Goal: Task Accomplishment & Management: Use online tool/utility

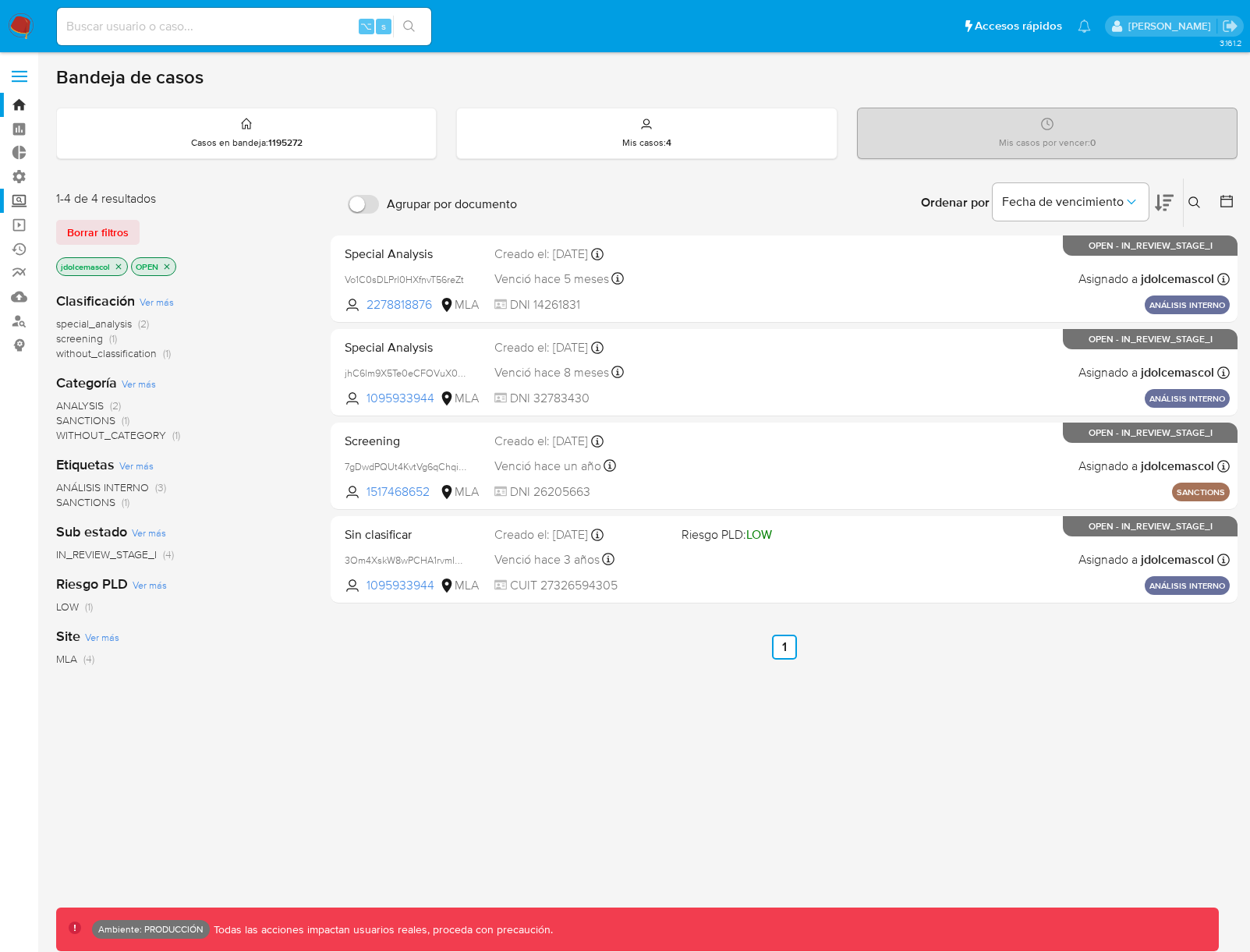
click at [24, 198] on label "Screening" at bounding box center [92, 200] width 186 height 25
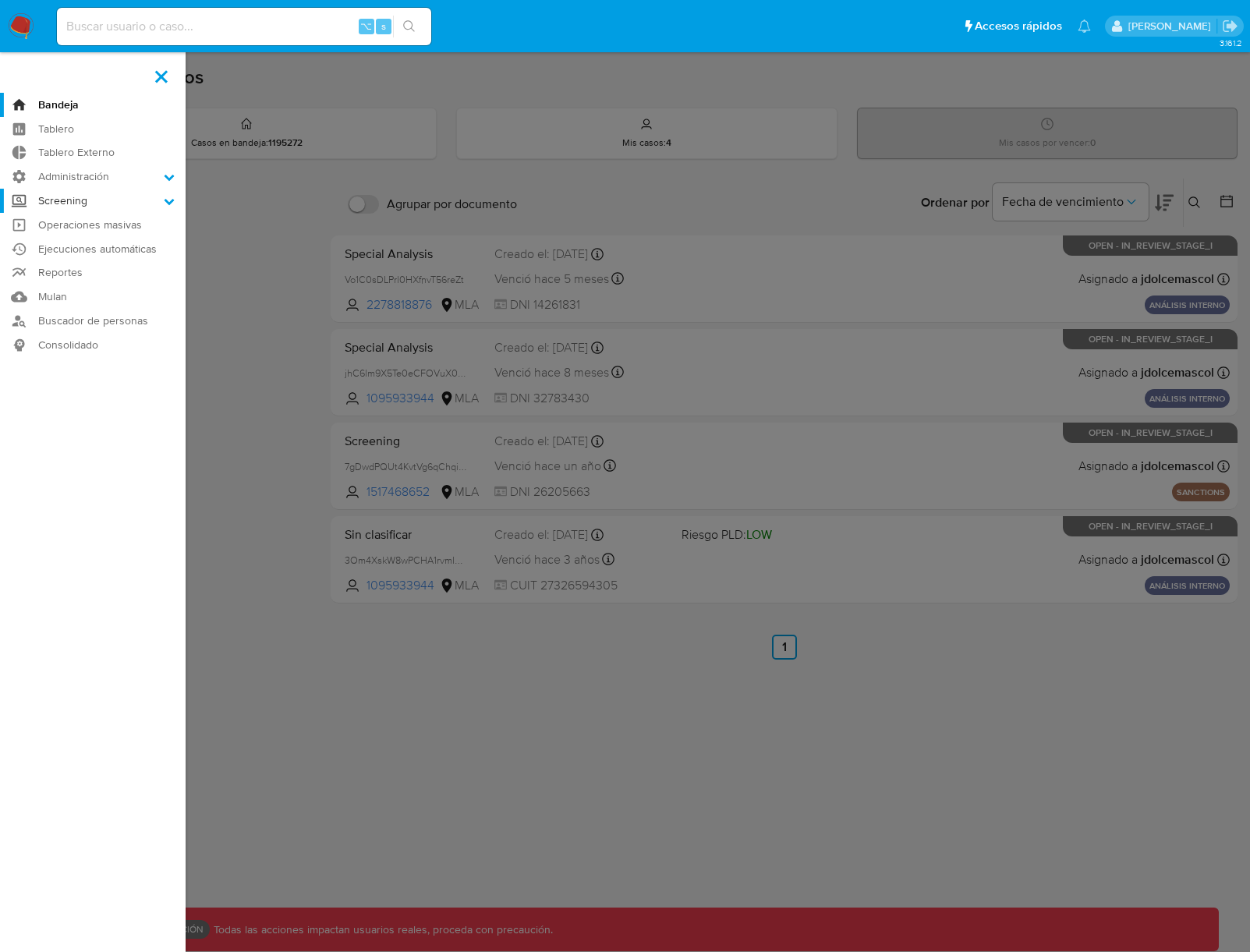
click at [0, 0] on input "Screening" at bounding box center [0, 0] width 0 height 0
click at [109, 257] on link "Búsqueda en Listas" at bounding box center [92, 261] width 186 height 19
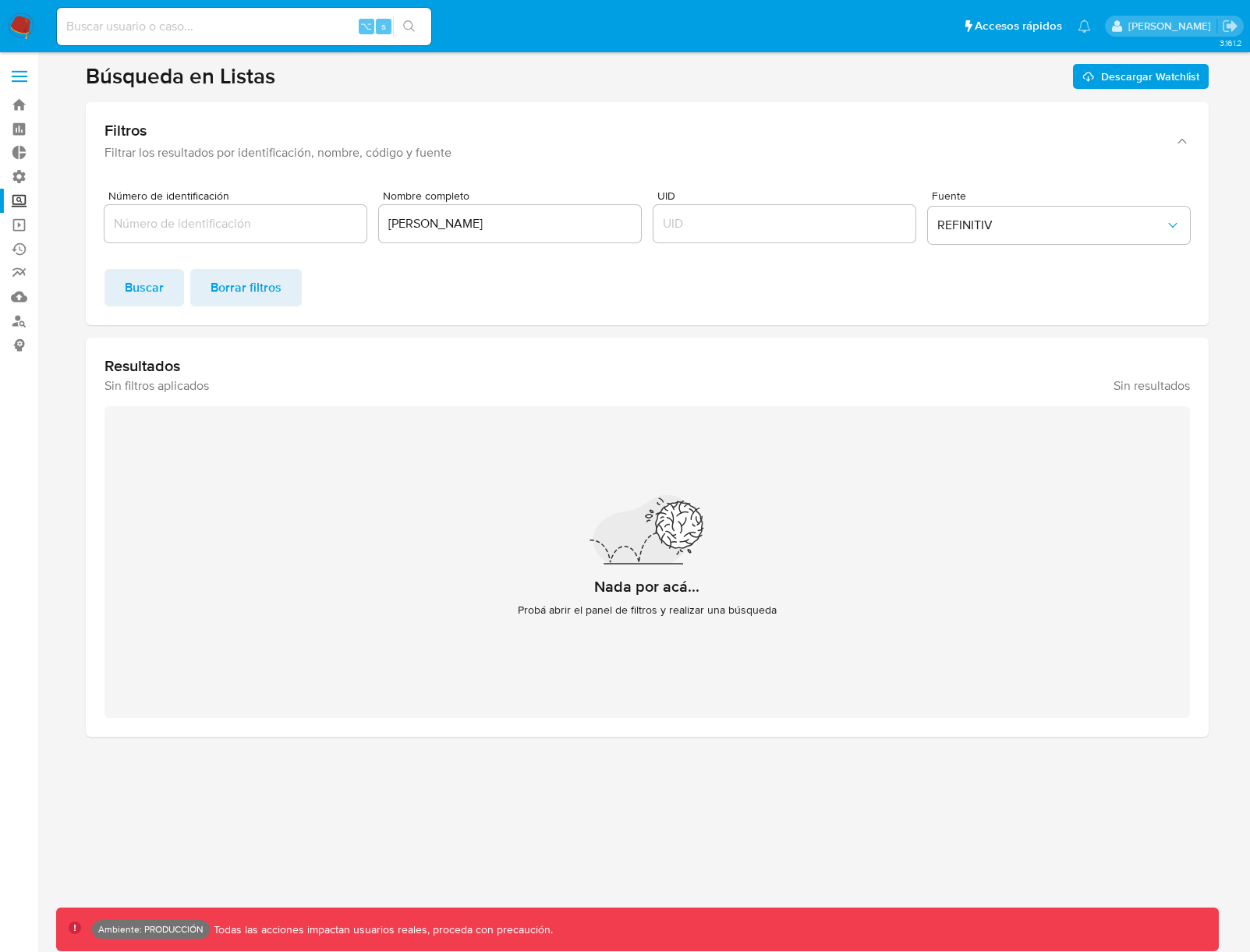
drag, startPoint x: 24, startPoint y: 198, endPoint x: 59, endPoint y: 231, distance: 48.1
click at [24, 198] on label "Screening" at bounding box center [92, 200] width 186 height 25
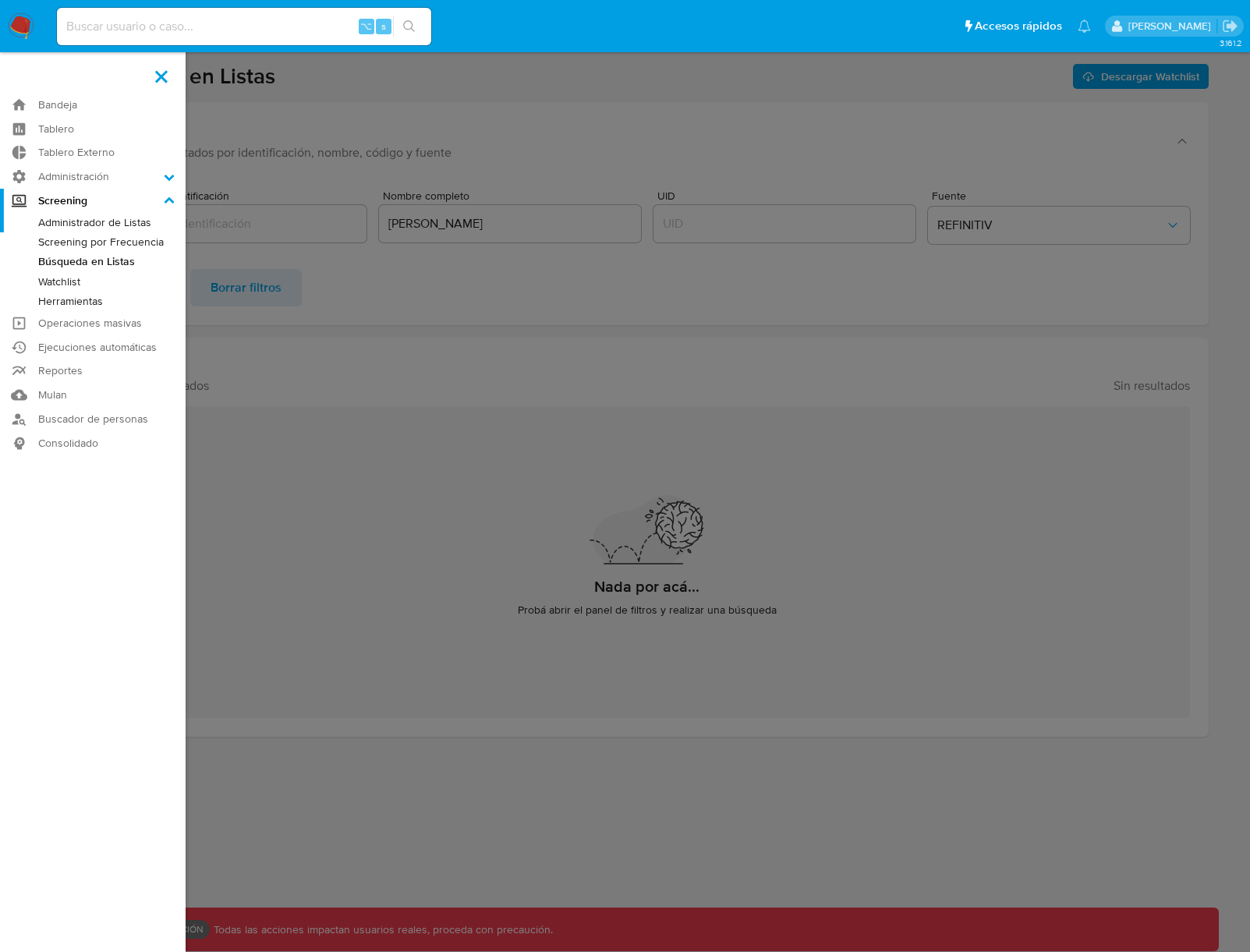
click at [0, 0] on input "Screening" at bounding box center [0, 0] width 0 height 0
click at [91, 227] on link "Administrador de Listas" at bounding box center [92, 222] width 186 height 19
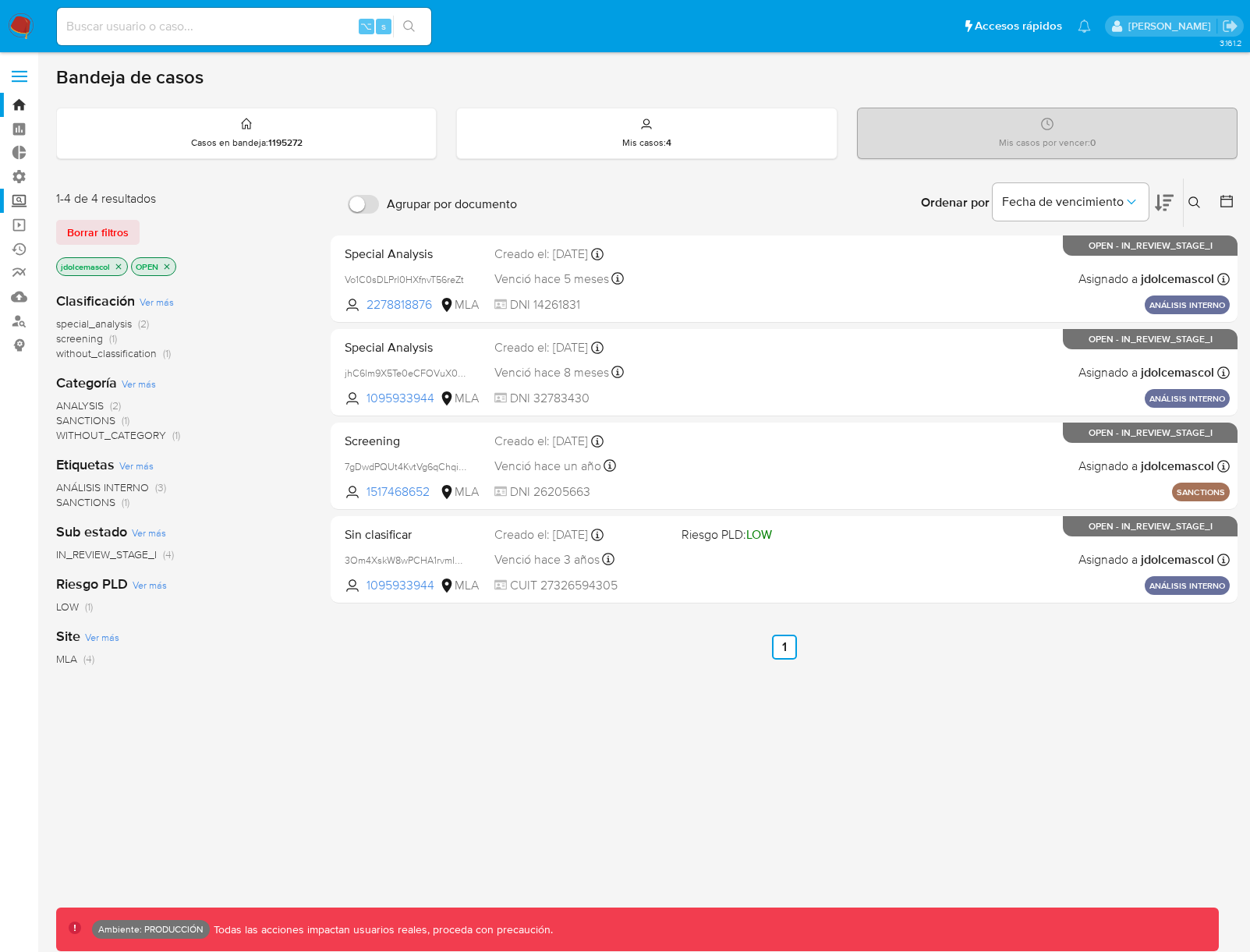
click at [18, 203] on label "Screening" at bounding box center [92, 200] width 186 height 25
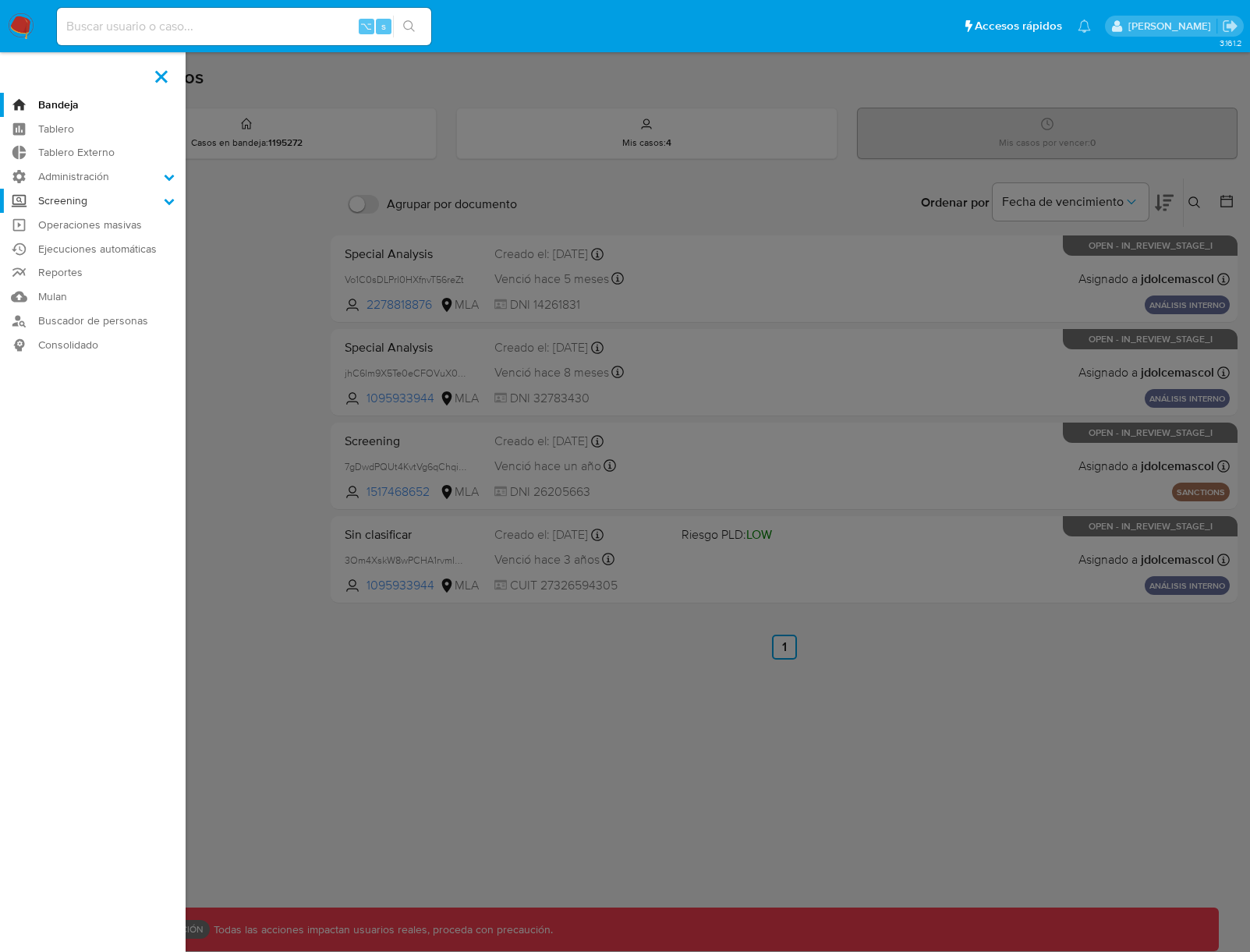
click at [0, 0] on input "Screening" at bounding box center [0, 0] width 0 height 0
click at [80, 217] on link "Administrador de Listas" at bounding box center [92, 222] width 186 height 19
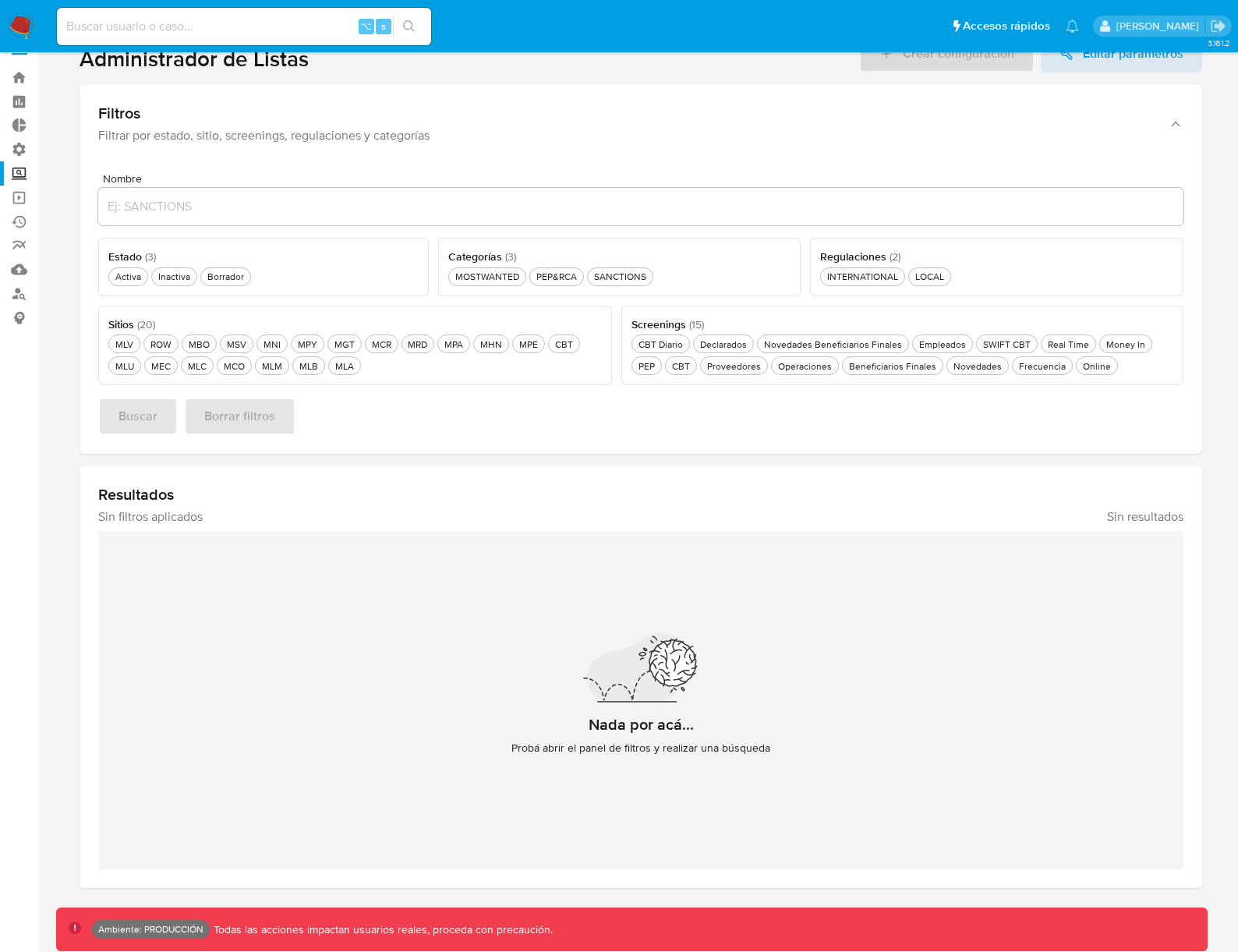
scroll to position [30, 0]
click at [122, 276] on div "Activa Activa" at bounding box center [128, 274] width 32 height 14
click at [227, 397] on span "Borrar filtros" at bounding box center [240, 414] width 71 height 34
click at [666, 336] on div "CBT Diario CBT Diario" at bounding box center [661, 342] width 51 height 14
click at [110, 281] on ul "Activa Activa Inactiva Inactiva Borrador Borrador" at bounding box center [264, 273] width 310 height 21
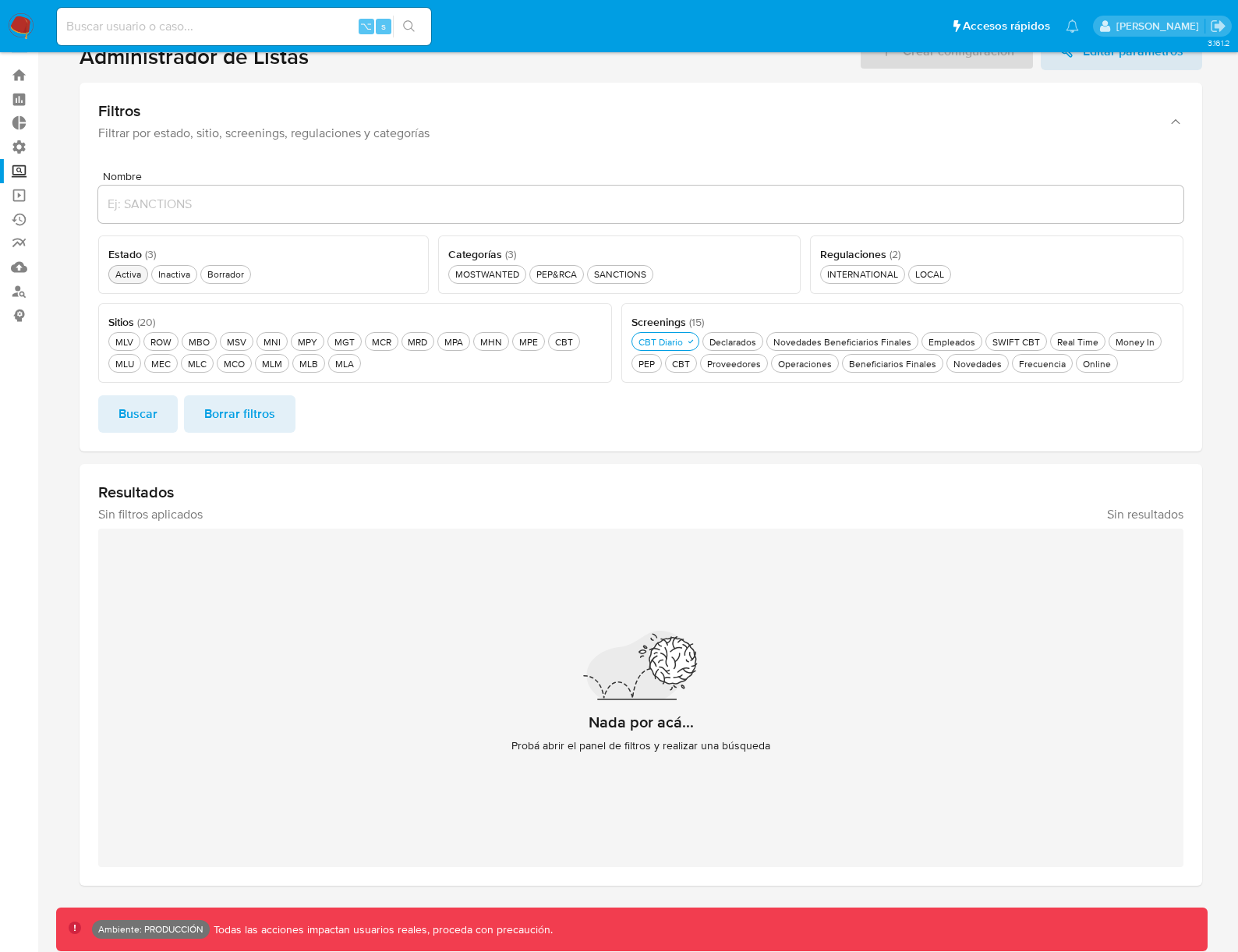
click at [114, 280] on div "Activa Activa" at bounding box center [128, 274] width 32 height 14
click at [651, 342] on div "CBT Diario CBT Diario" at bounding box center [661, 342] width 51 height 14
click at [131, 404] on span "Buscar" at bounding box center [138, 414] width 39 height 34
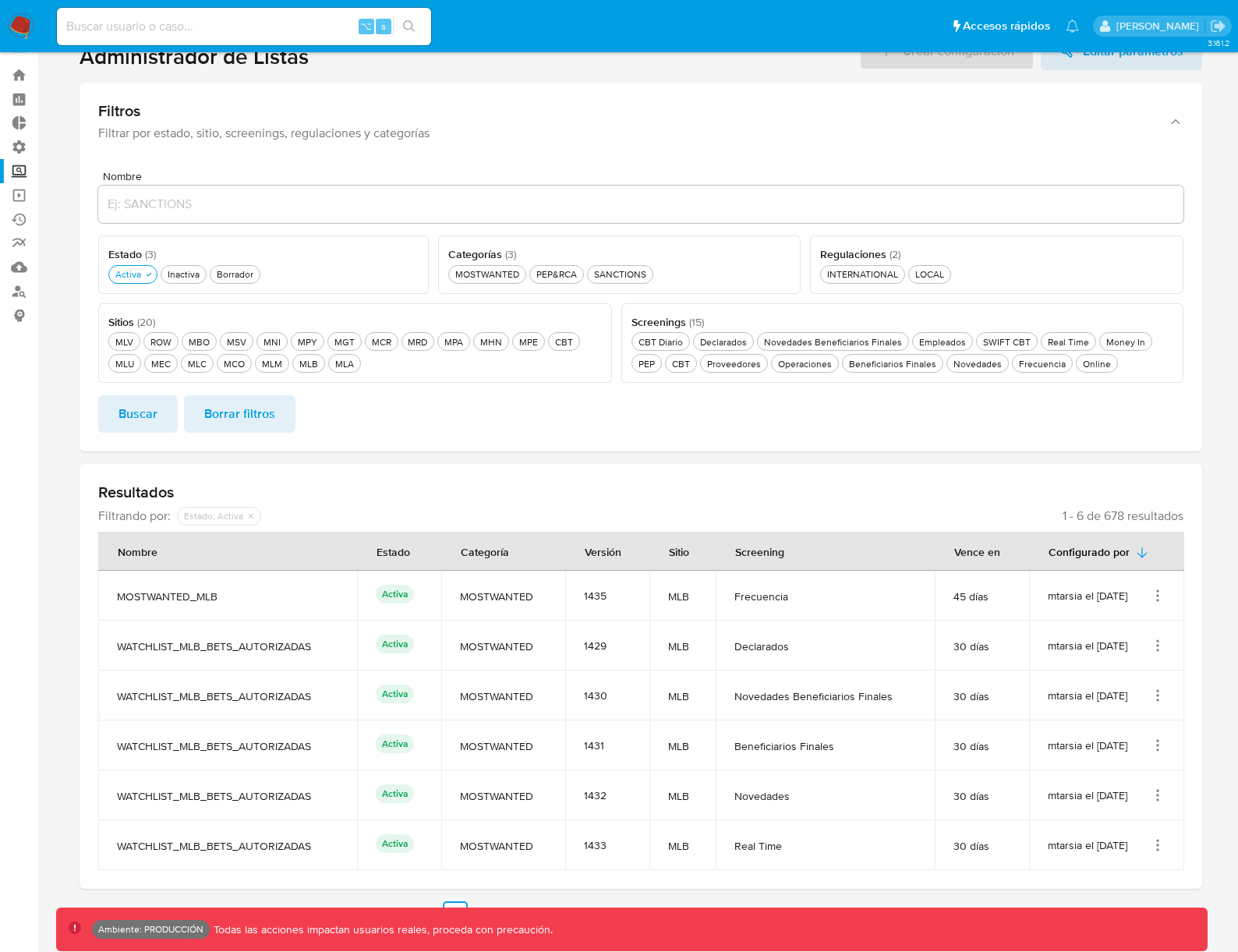
click at [1158, 593] on icon "Acciones" at bounding box center [1157, 595] width 15 height 15
click at [1100, 633] on button "Ver detalles" at bounding box center [1095, 632] width 140 height 42
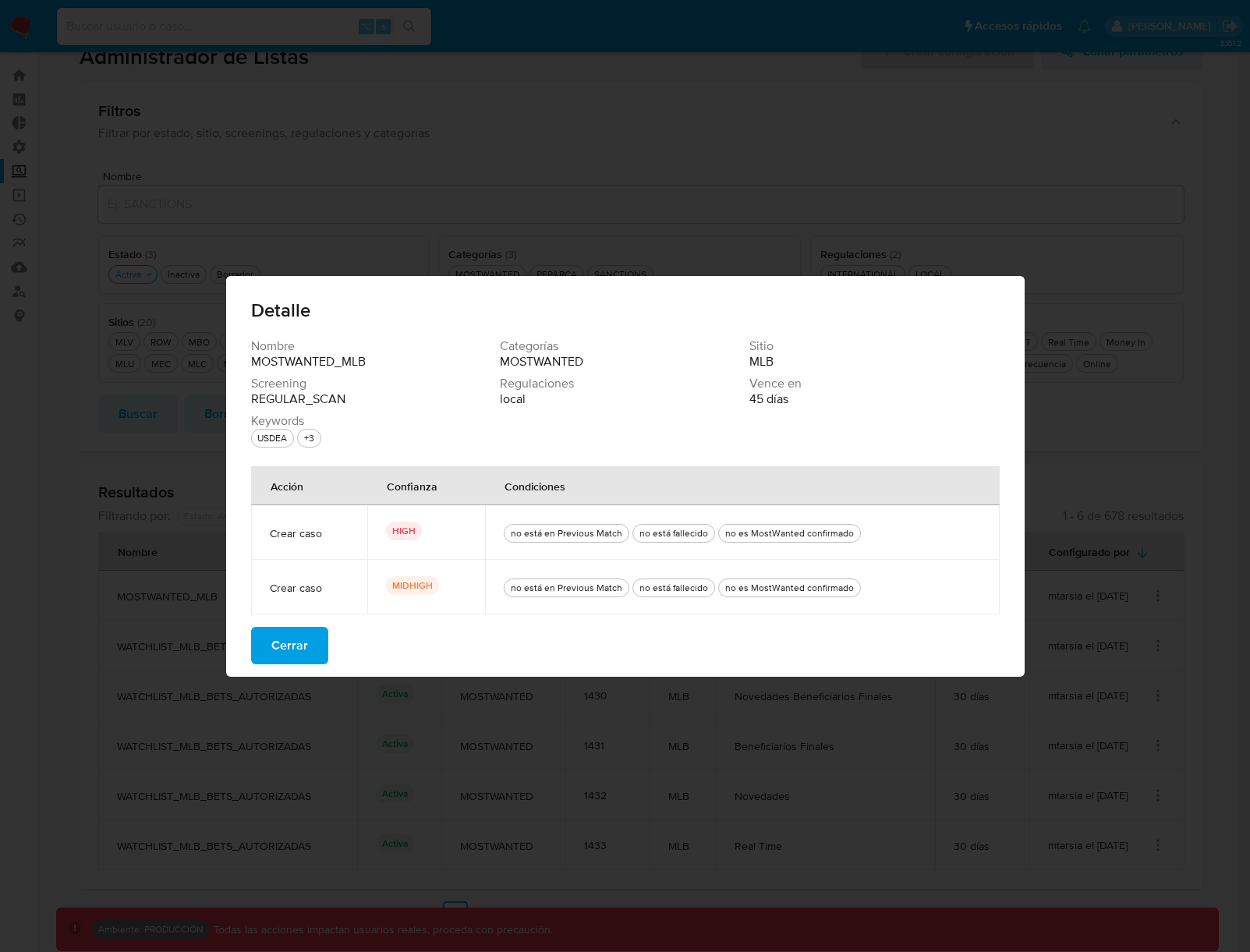
drag, startPoint x: 1091, startPoint y: 543, endPoint x: 1090, endPoint y: 594, distance: 51.0
click at [1090, 581] on div "Detalle Nombre MOSTWANTED_MLB Categorías MOSTWANTED Sitio MLB Screening REGULAR…" at bounding box center [625, 476] width 1250 height 952
drag, startPoint x: 1060, startPoint y: 721, endPoint x: 1028, endPoint y: 735, distance: 34.9
click at [1048, 727] on div "Detalle Nombre MOSTWANTED_MLB Categorías MOSTWANTED Sitio MLB Screening REGULAR…" at bounding box center [625, 476] width 1250 height 952
drag, startPoint x: 853, startPoint y: 802, endPoint x: 473, endPoint y: 839, distance: 381.8
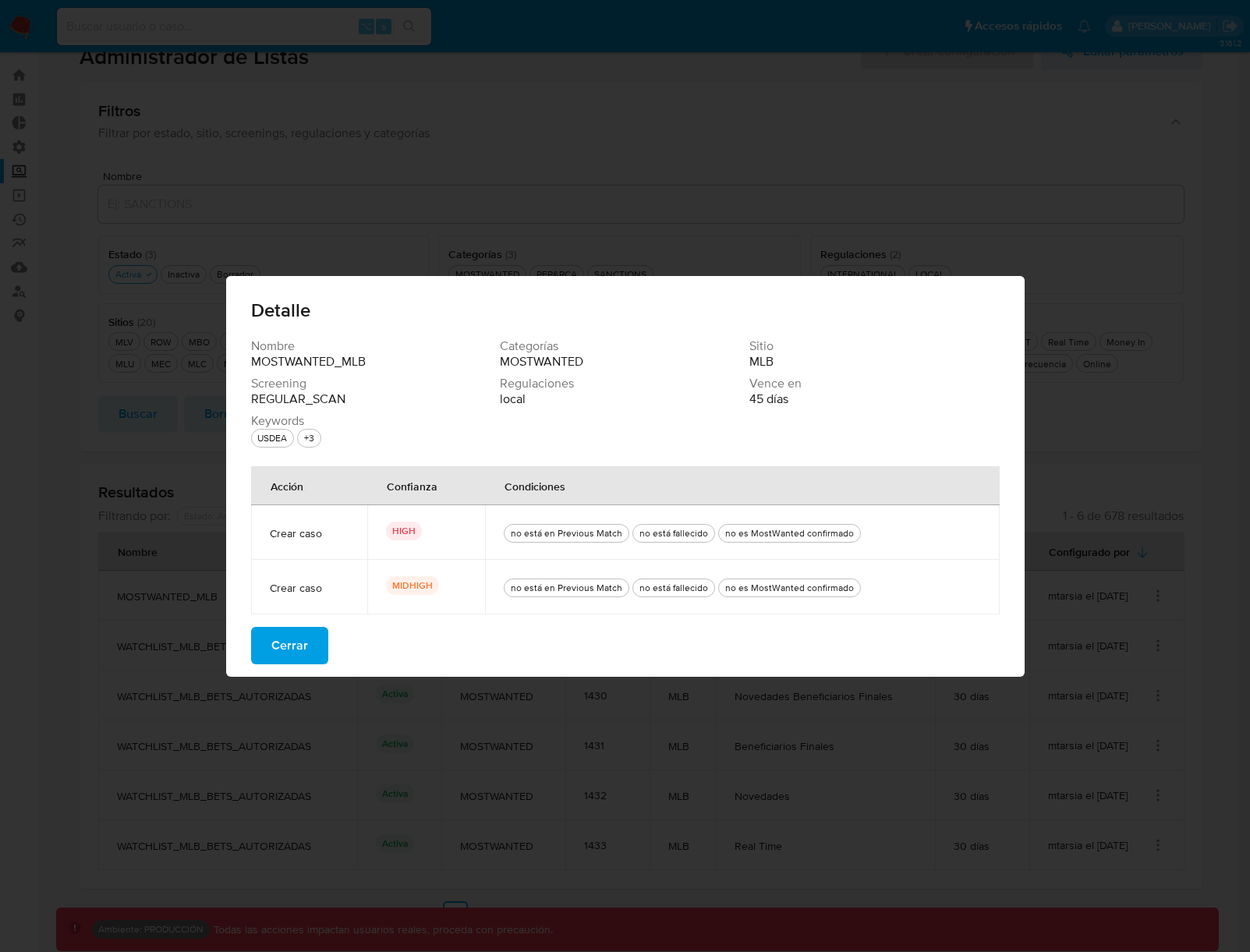
click at [650, 839] on div "Detalle Nombre MOSTWANTED_MLB Categorías MOSTWANTED Sitio MLB Screening REGULAR…" at bounding box center [625, 476] width 1250 height 952
drag, startPoint x: 258, startPoint y: 801, endPoint x: 254, endPoint y: 762, distance: 39.2
click at [252, 797] on div "Detalle Nombre MOSTWANTED_MLB Categorías MOSTWANTED Sitio MLB Screening REGULAR…" at bounding box center [625, 476] width 1250 height 952
click at [292, 646] on span "Cerrar" at bounding box center [289, 645] width 36 height 34
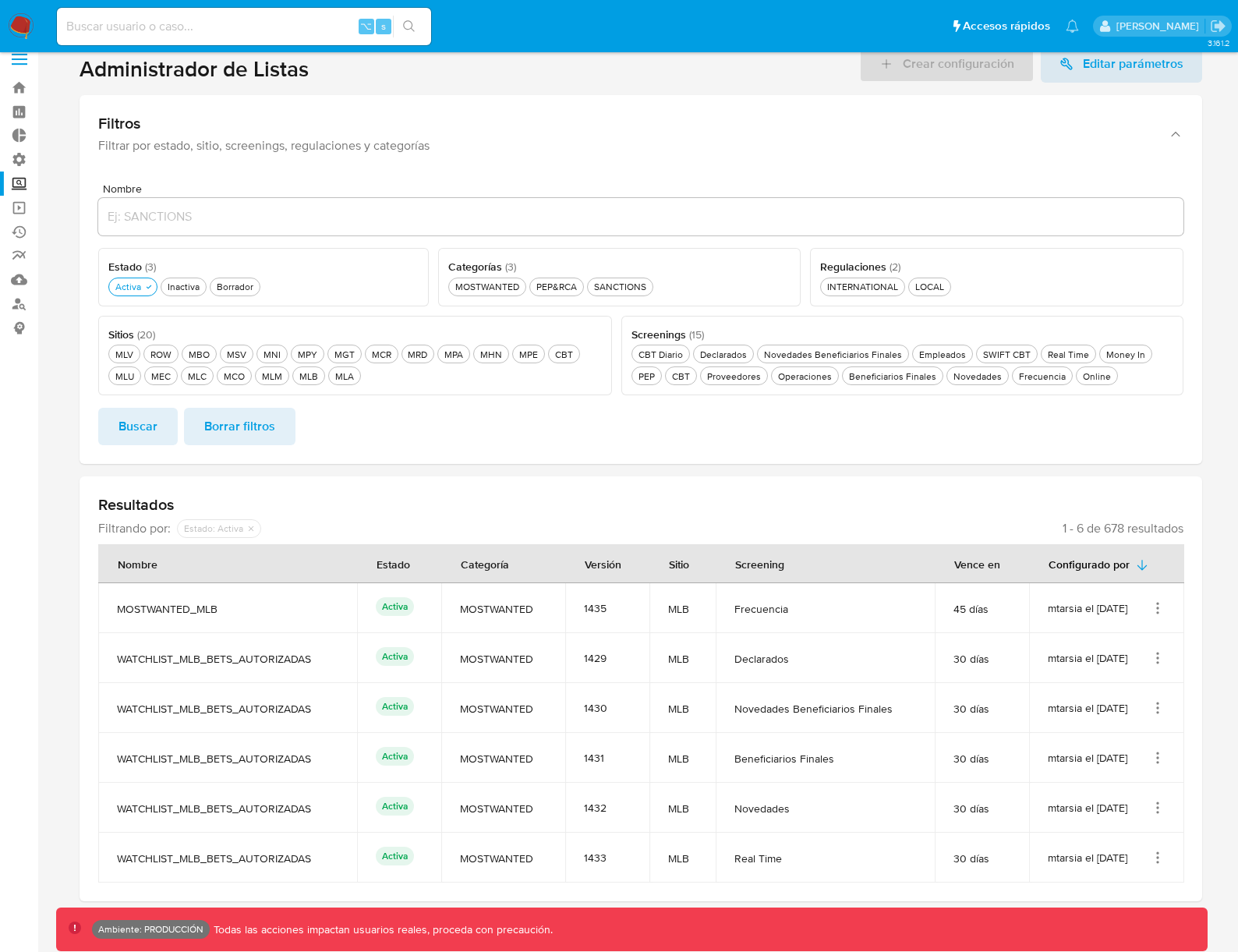
scroll to position [0, 0]
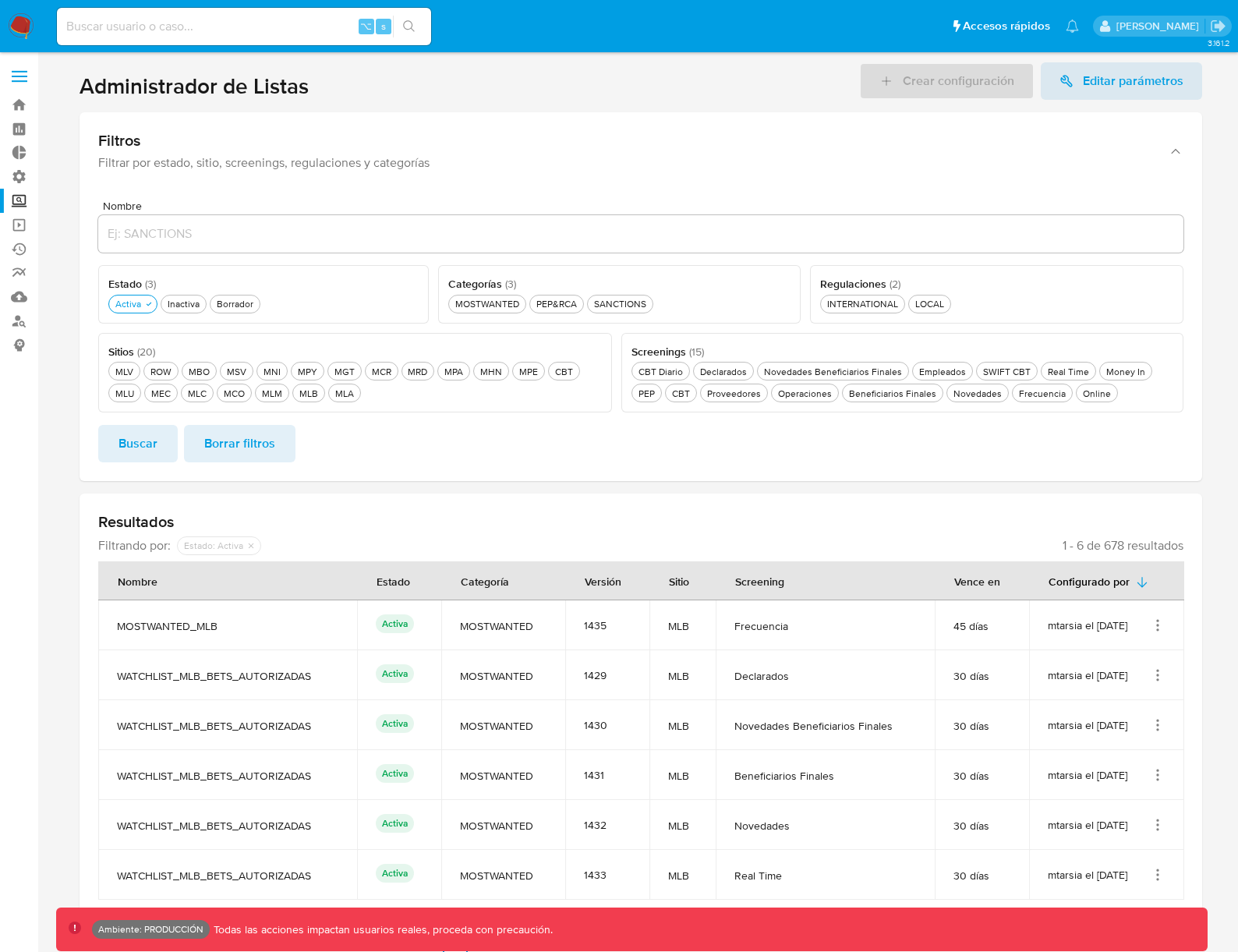
click at [3, 201] on label "Screening" at bounding box center [92, 200] width 186 height 25
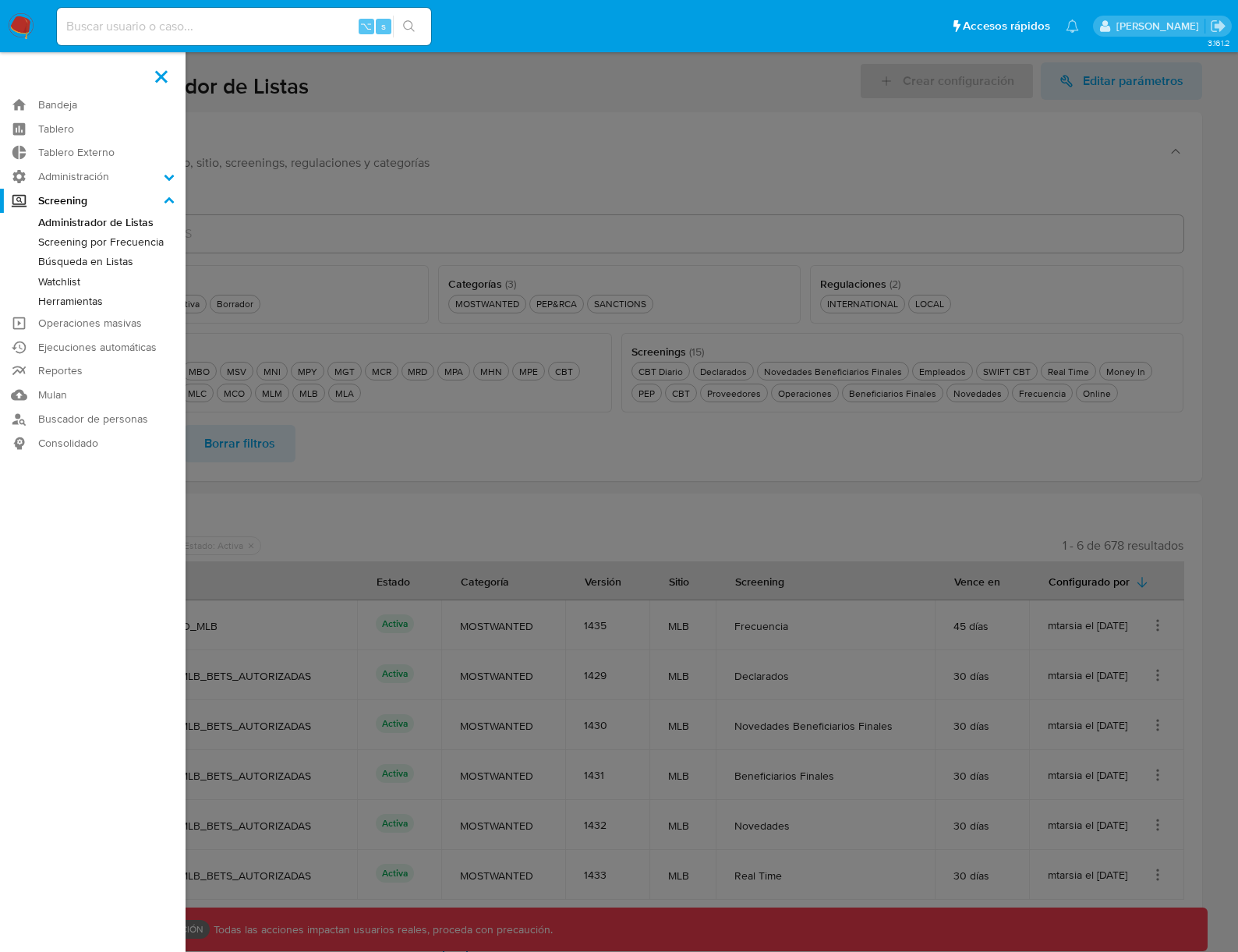
click at [0, 0] on input "Screening" at bounding box center [0, 0] width 0 height 0
click at [67, 241] on link "Screening por Frecuencia" at bounding box center [92, 242] width 186 height 19
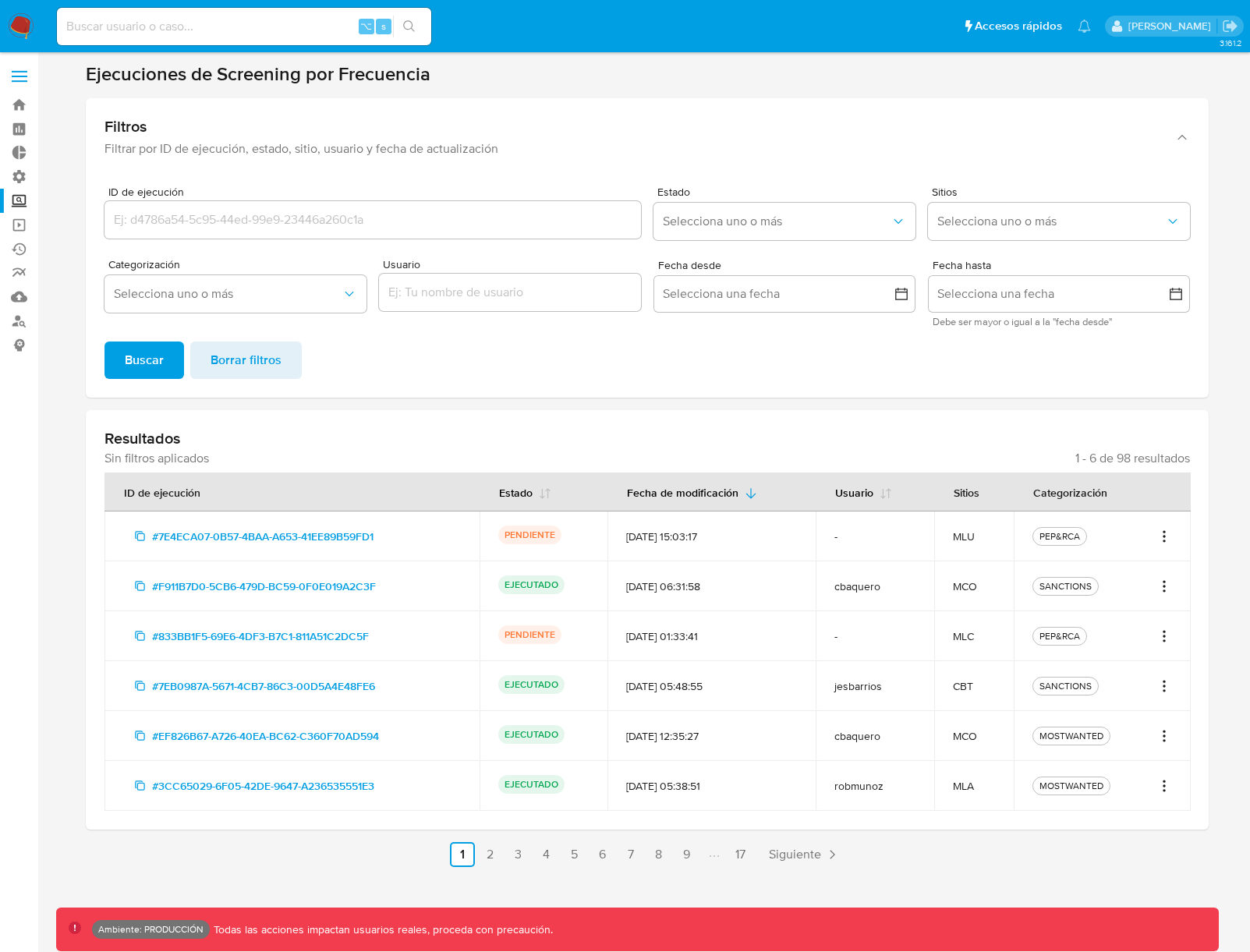
click at [1157, 640] on icon "Acciones" at bounding box center [1164, 636] width 15 height 19
click at [1083, 671] on button "Ver detalles" at bounding box center [1113, 671] width 117 height 37
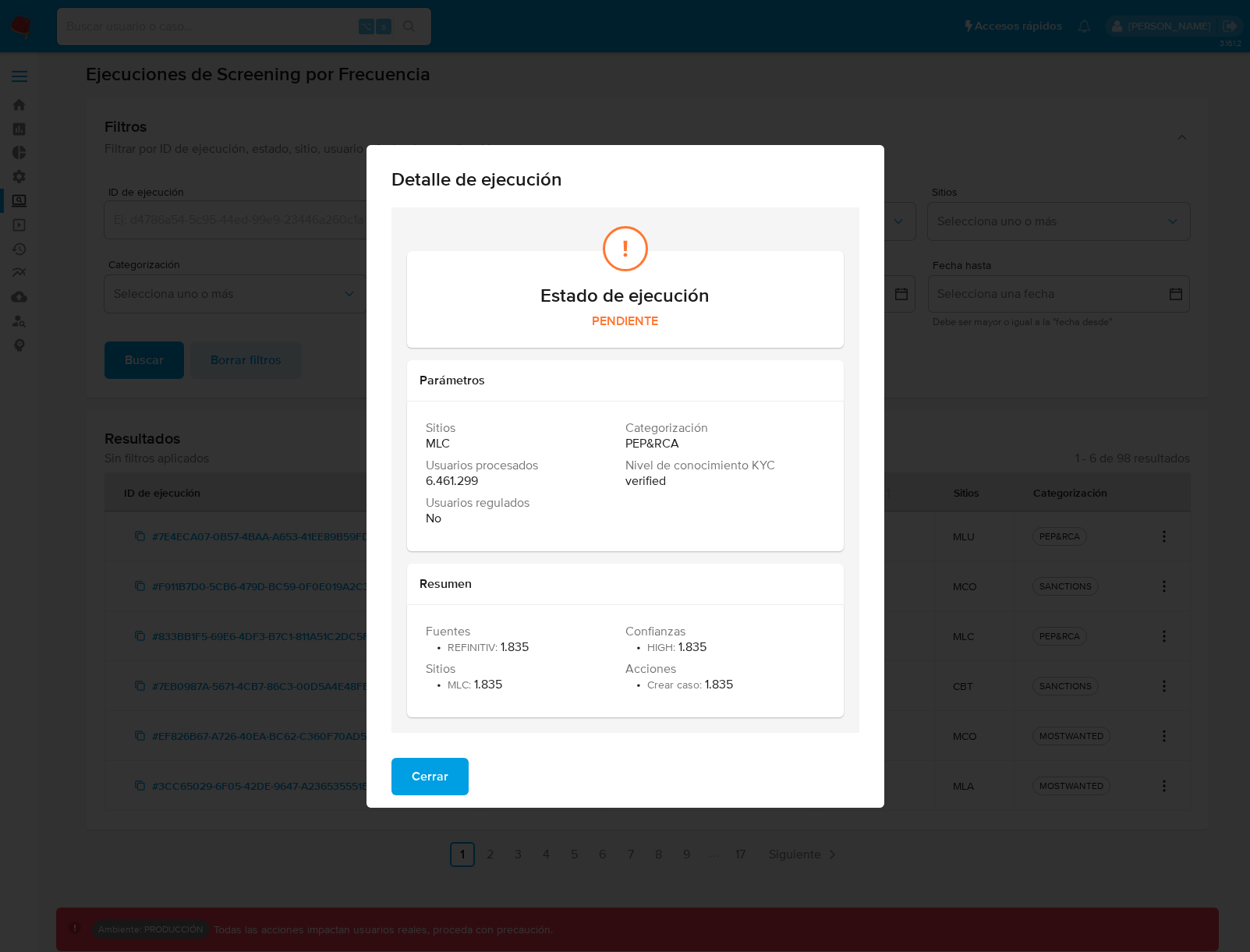
click at [449, 782] on button "Cerrar" at bounding box center [430, 777] width 77 height 37
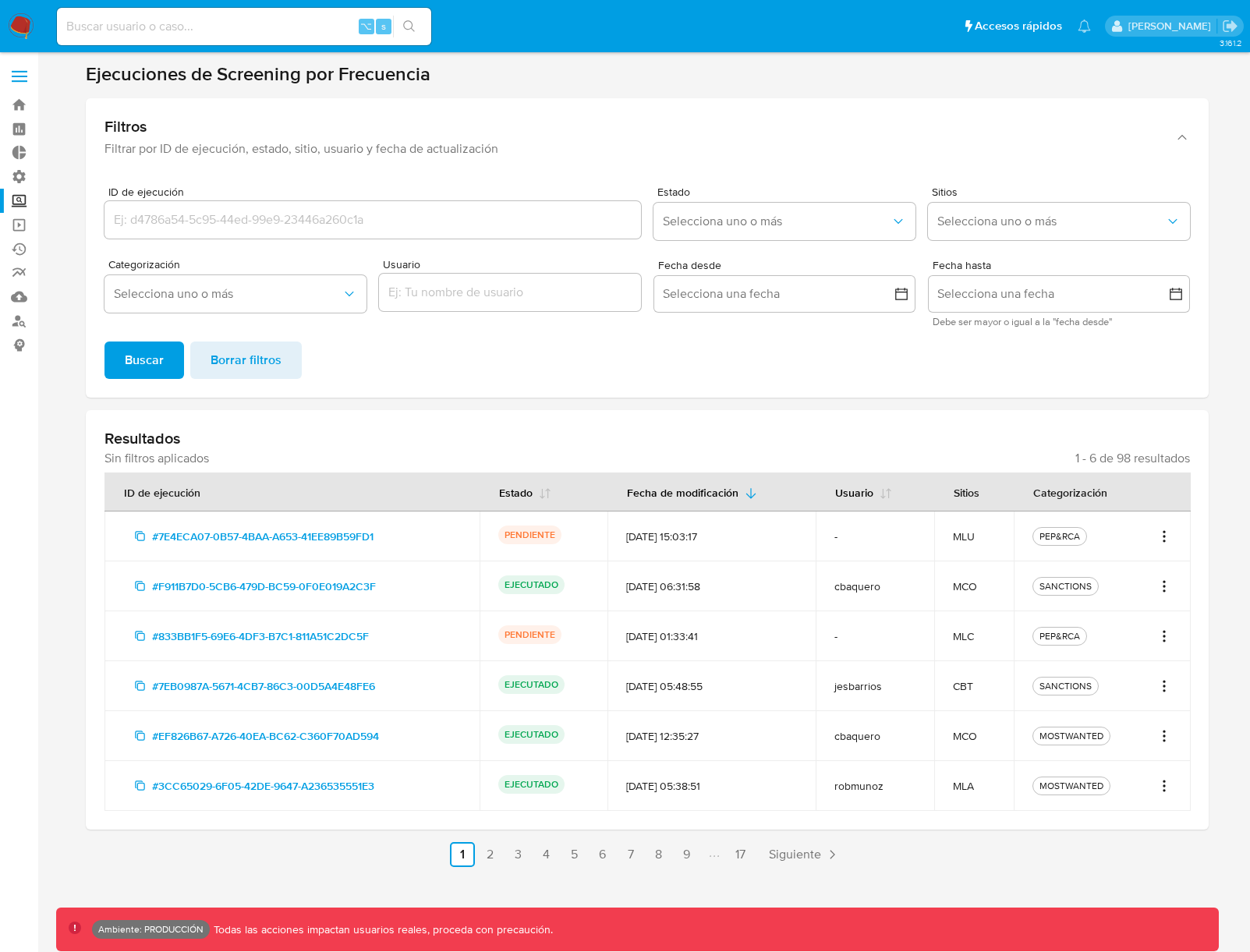
click at [1154, 544] on div "PEP&RCA" at bounding box center [1102, 536] width 140 height 19
click at [1158, 544] on icon "Acciones" at bounding box center [1164, 536] width 15 height 19
click at [1141, 576] on button "Ver detalles" at bounding box center [1113, 571] width 117 height 37
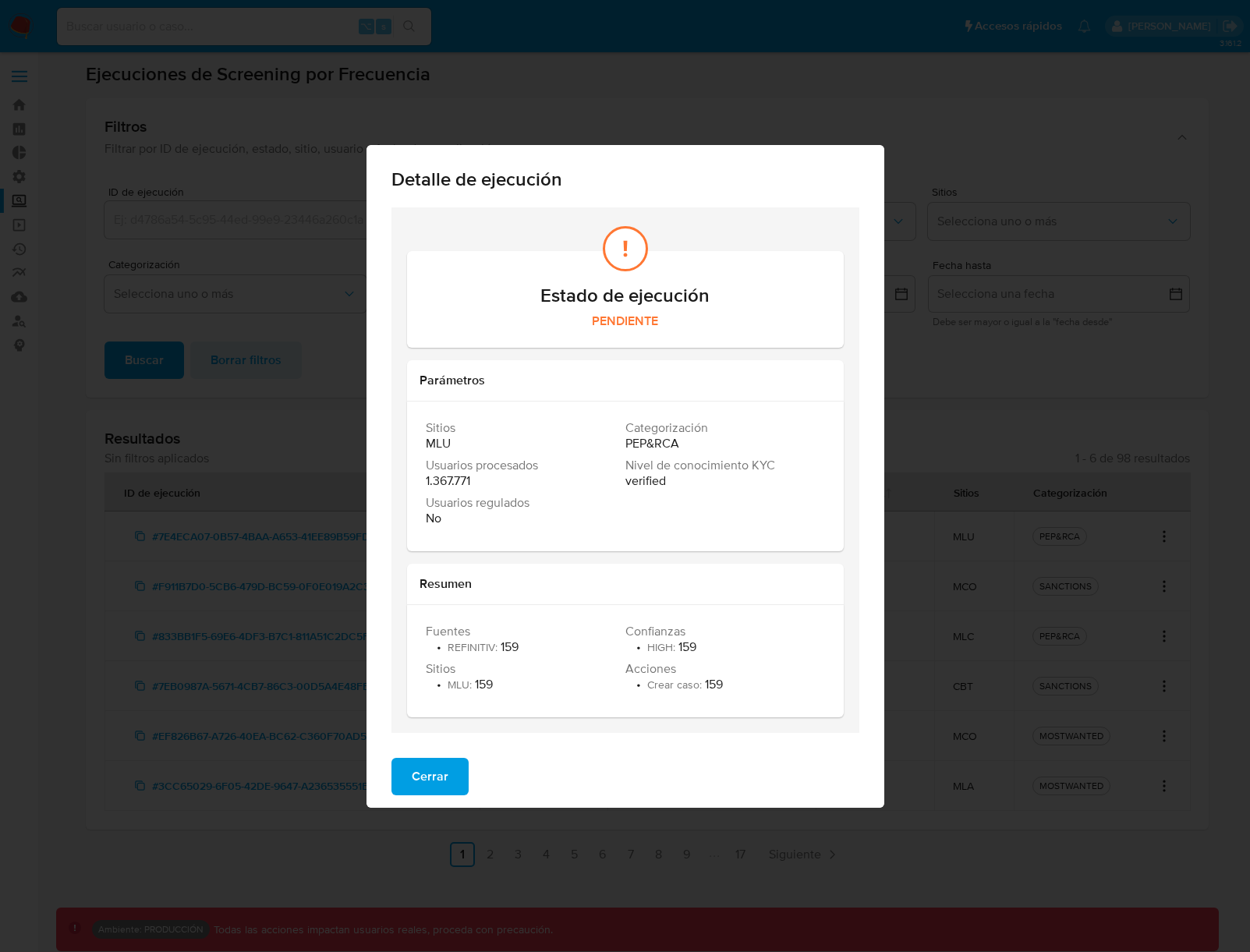
click at [439, 771] on span "Cerrar" at bounding box center [429, 776] width 36 height 34
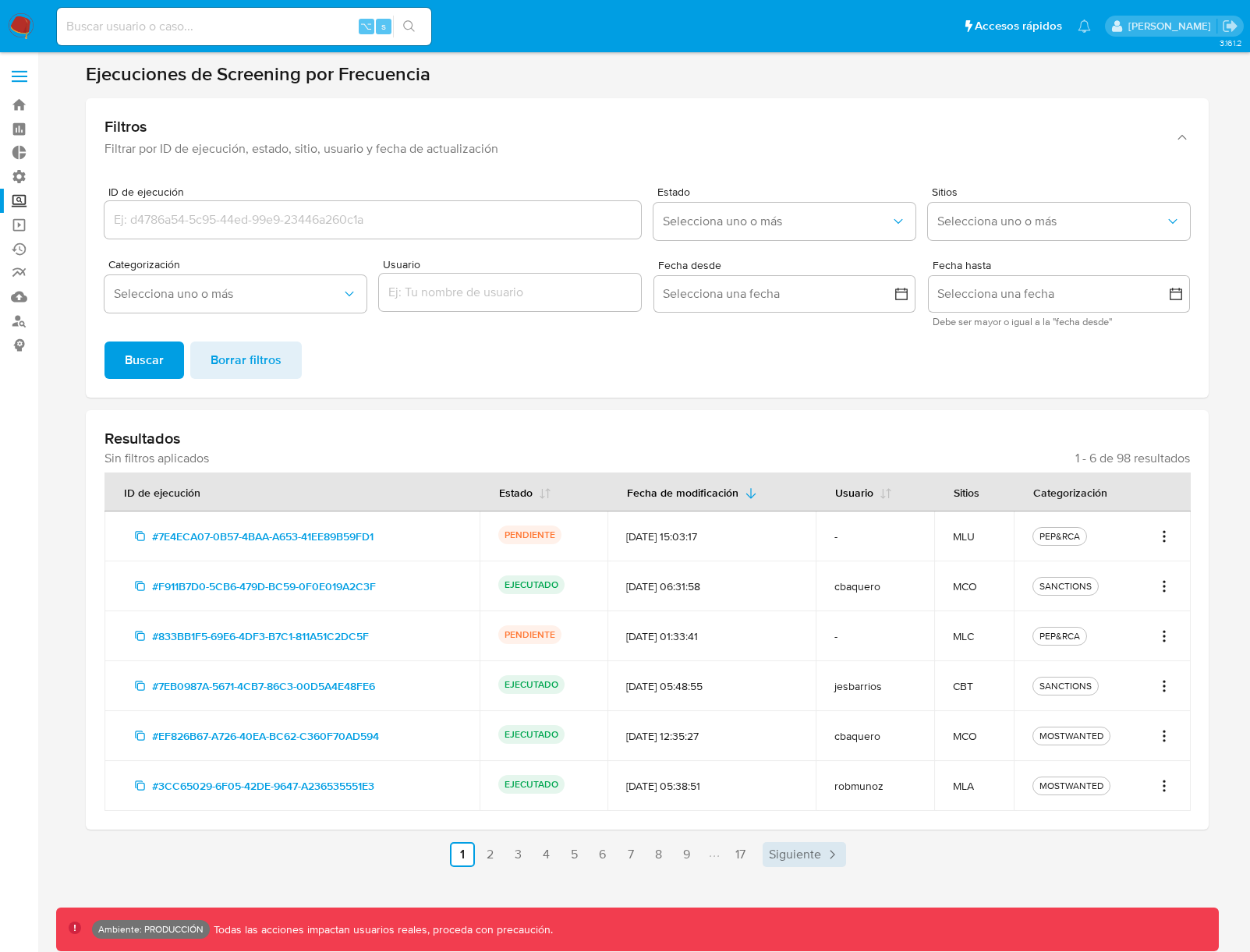
click at [826, 857] on icon "Paginación" at bounding box center [832, 854] width 15 height 15
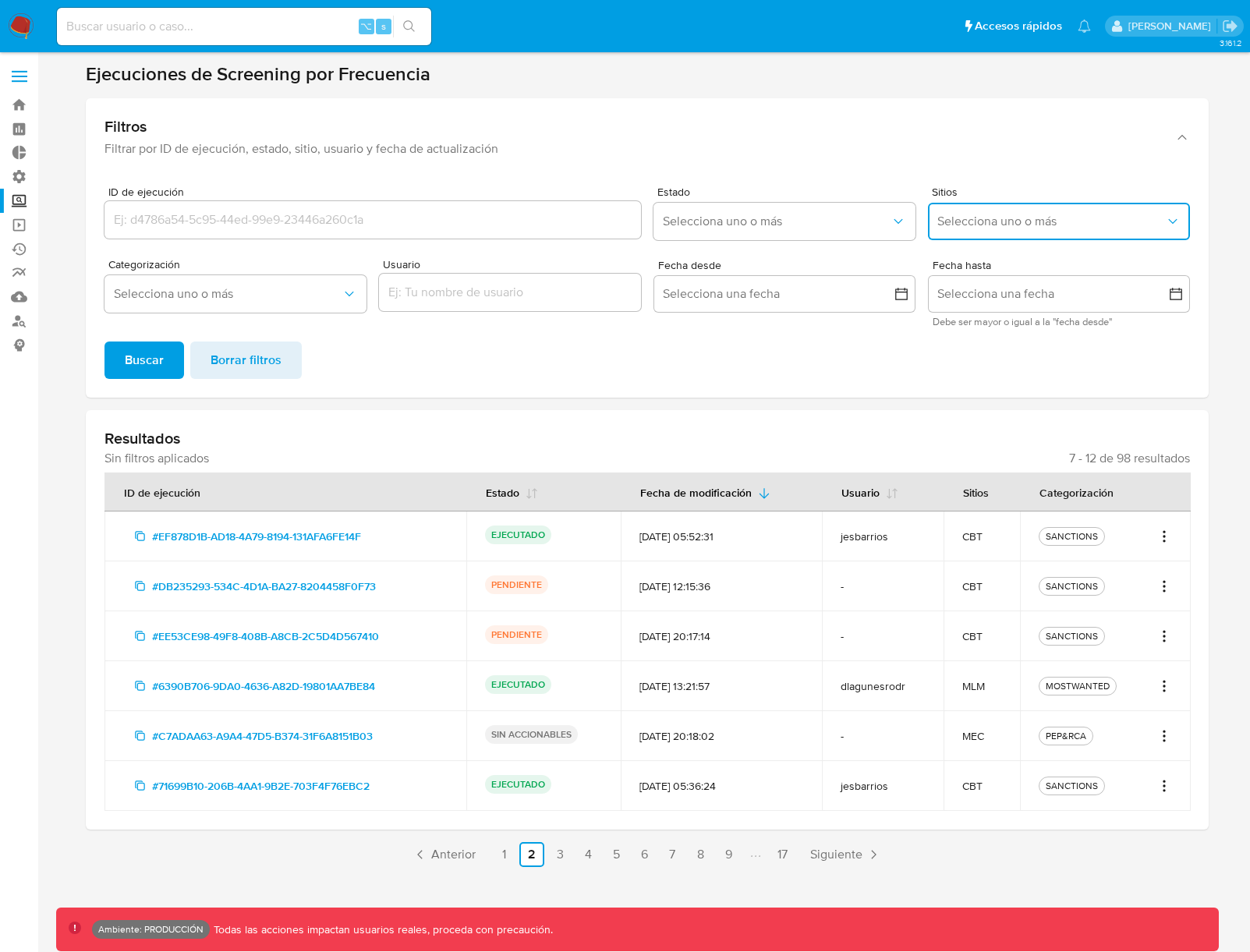
click at [989, 220] on span "Selecciona uno o más" at bounding box center [1051, 221] width 227 height 15
type input "mlb"
click at [1009, 312] on div "MLB" at bounding box center [1066, 303] width 209 height 37
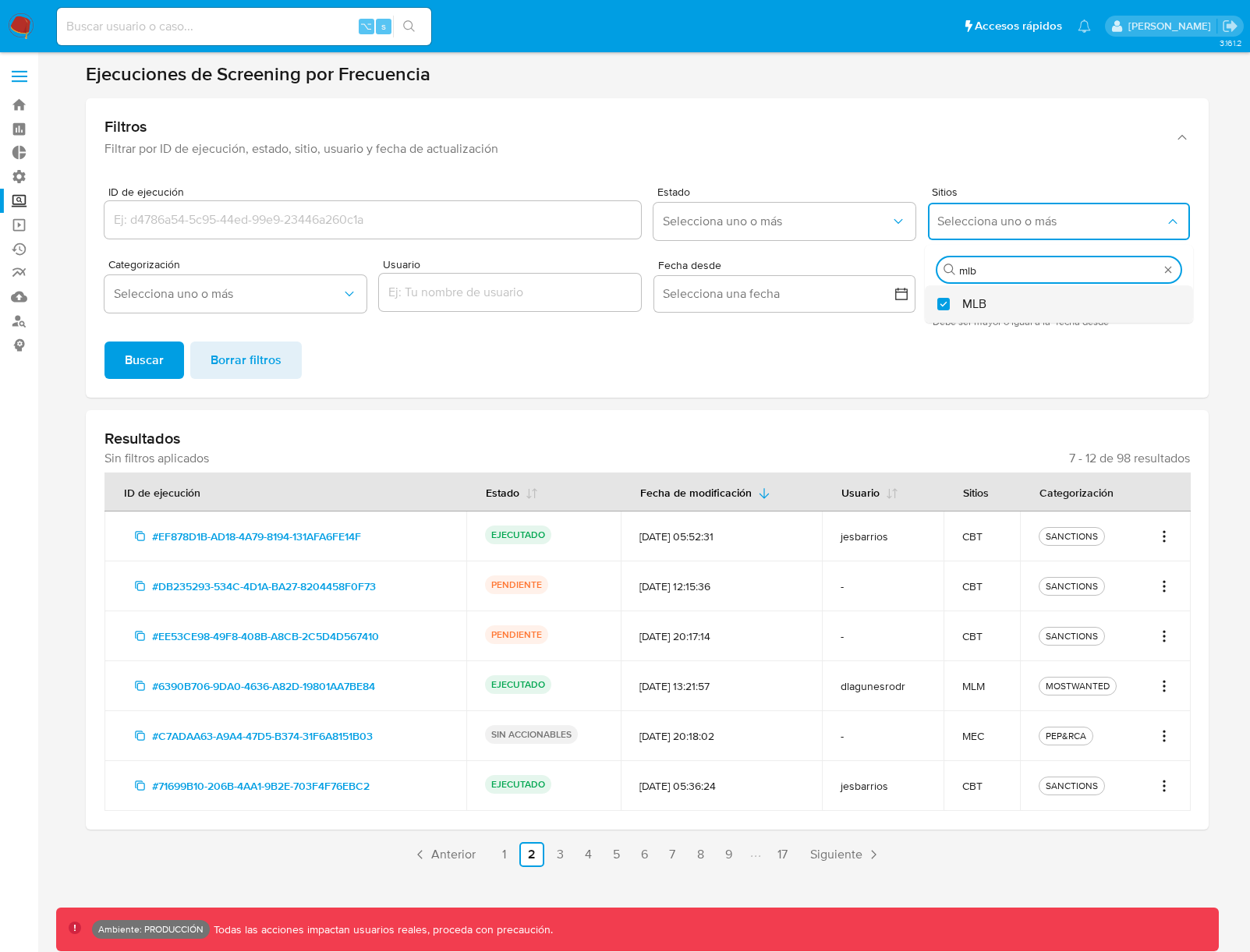
checkbox input "true"
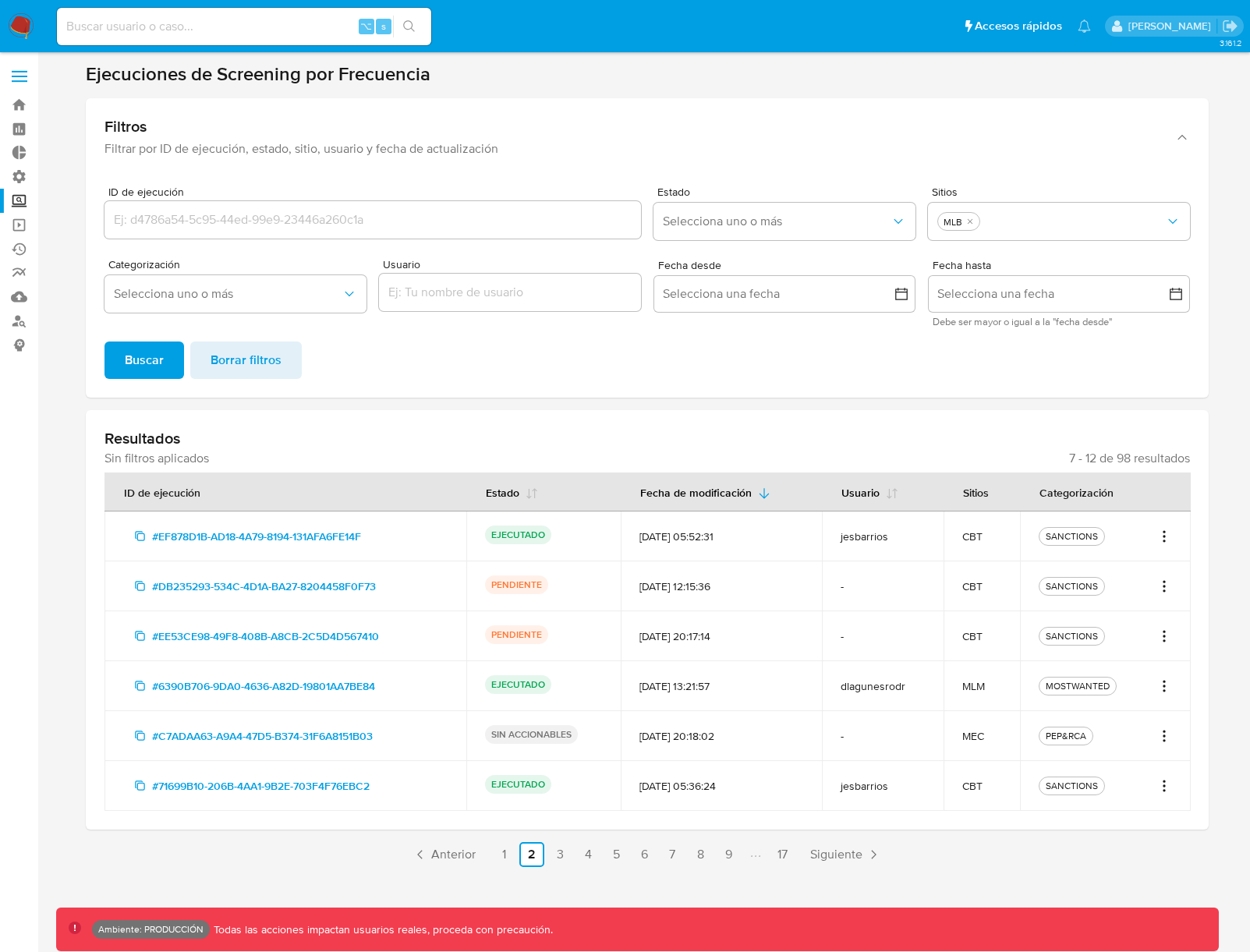
click at [413, 386] on div "ID de ejecución Estado Selecciona uno o más Sitios MLB Categorización Seleccion…" at bounding box center [647, 286] width 1123 height 224
click at [155, 356] on span "Buscar" at bounding box center [144, 360] width 39 height 34
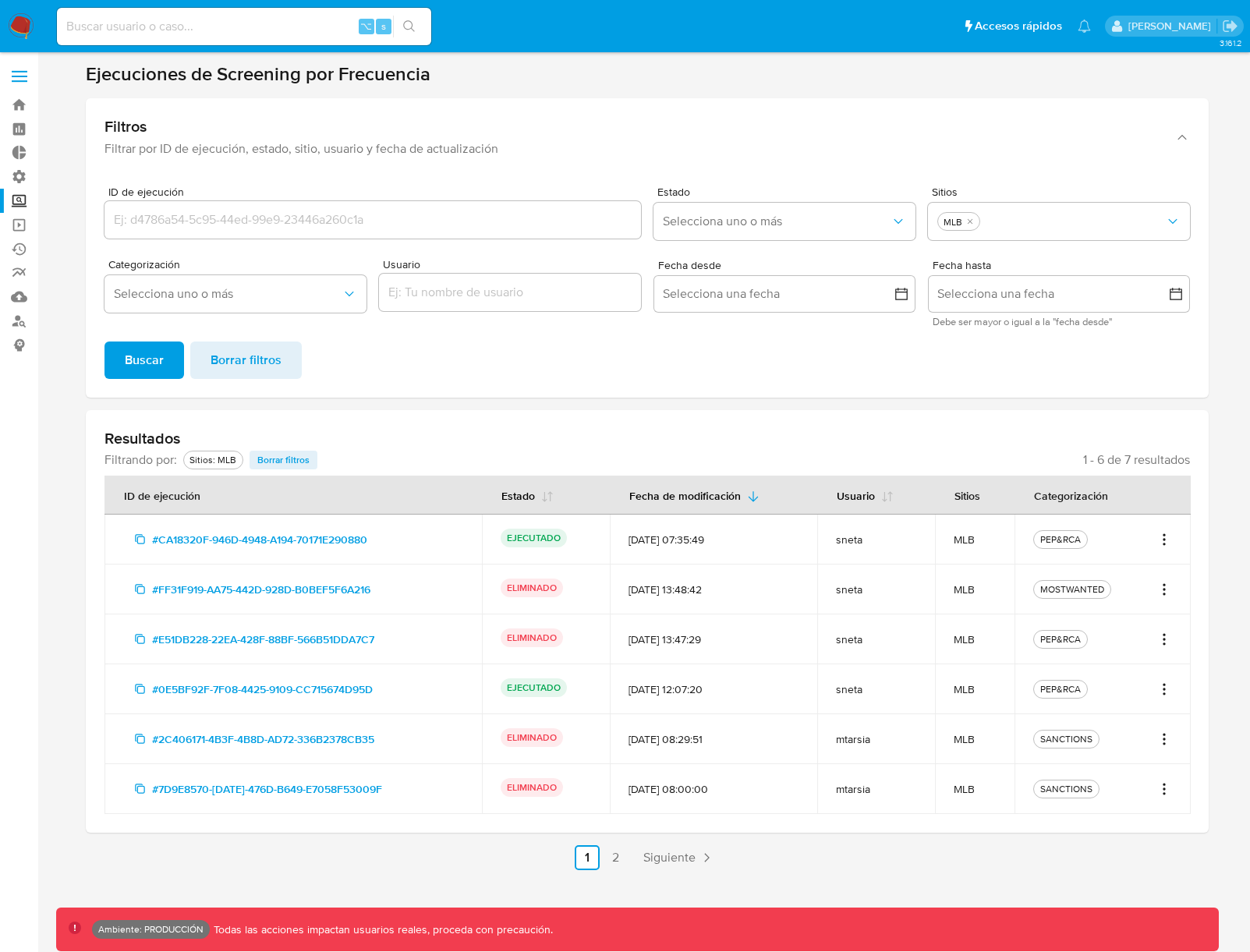
drag, startPoint x: 1155, startPoint y: 535, endPoint x: 1151, endPoint y: 545, distance: 10.8
click at [1155, 536] on div "PEP&RCA" at bounding box center [1102, 539] width 139 height 19
drag, startPoint x: 1165, startPoint y: 545, endPoint x: 1159, endPoint y: 552, distance: 9.2
click at [1165, 545] on icon "Acciones" at bounding box center [1164, 539] width 15 height 19
click at [1136, 575] on button "Ver detalles" at bounding box center [1113, 574] width 117 height 37
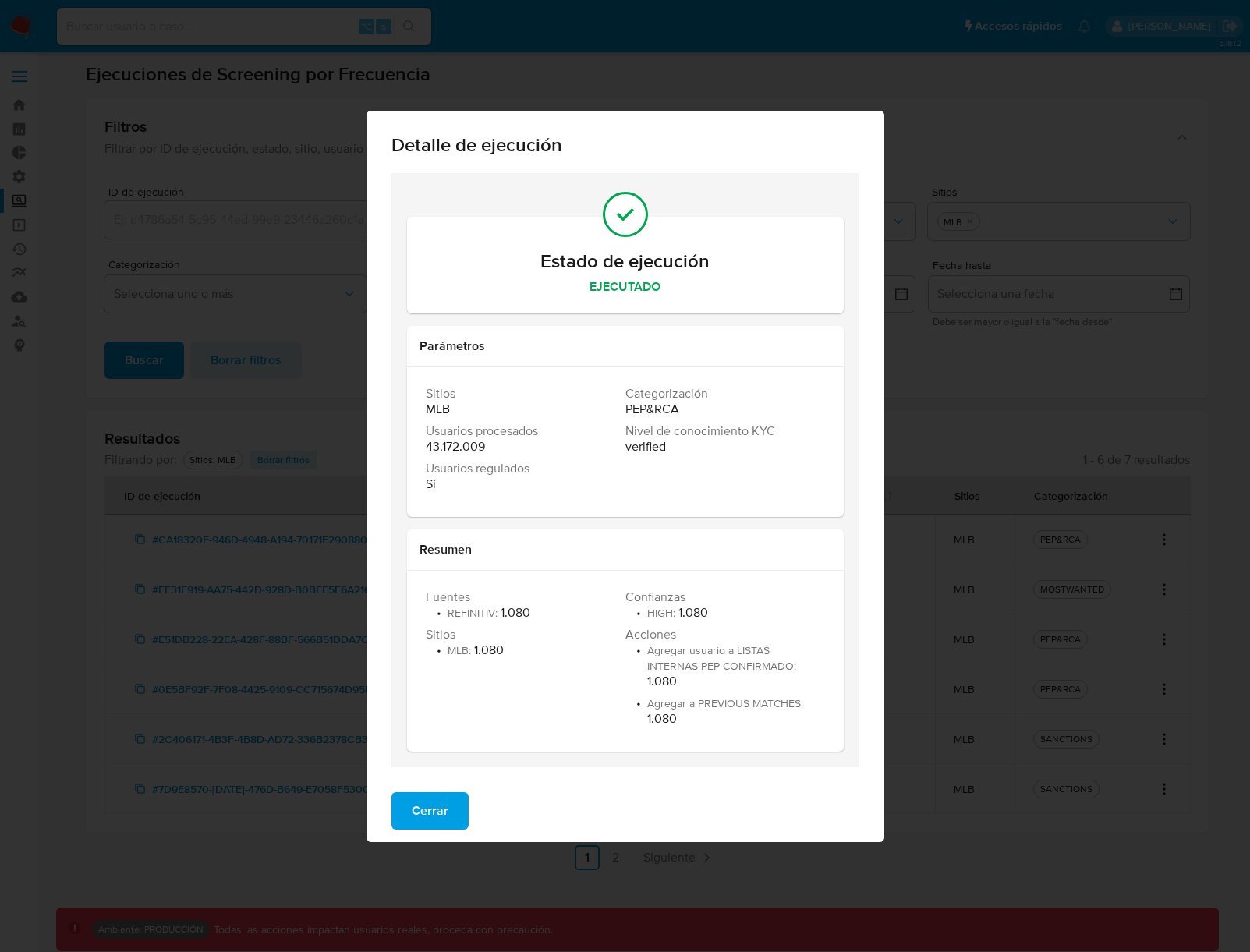
drag, startPoint x: 423, startPoint y: 453, endPoint x: 515, endPoint y: 455, distance: 92.0
click at [514, 454] on div "Sitios MLB Categorización PEP&RCA Usuarios procesados 43.172.009 Nivel de conoc…" at bounding box center [625, 442] width 437 height 150
click at [452, 812] on button "Cerrar" at bounding box center [430, 810] width 77 height 37
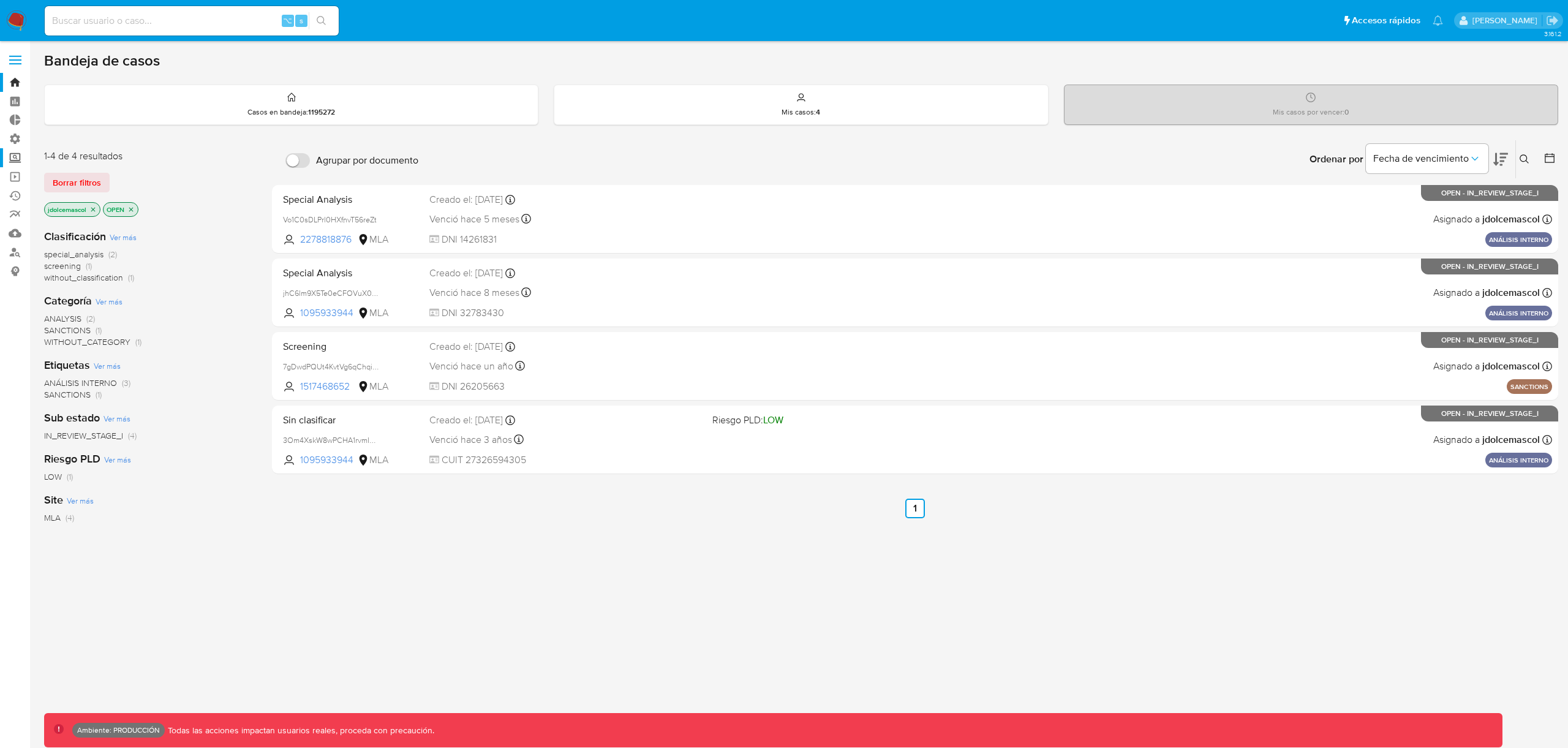
click at [21, 155] on label "Screening" at bounding box center [73, 157] width 146 height 19
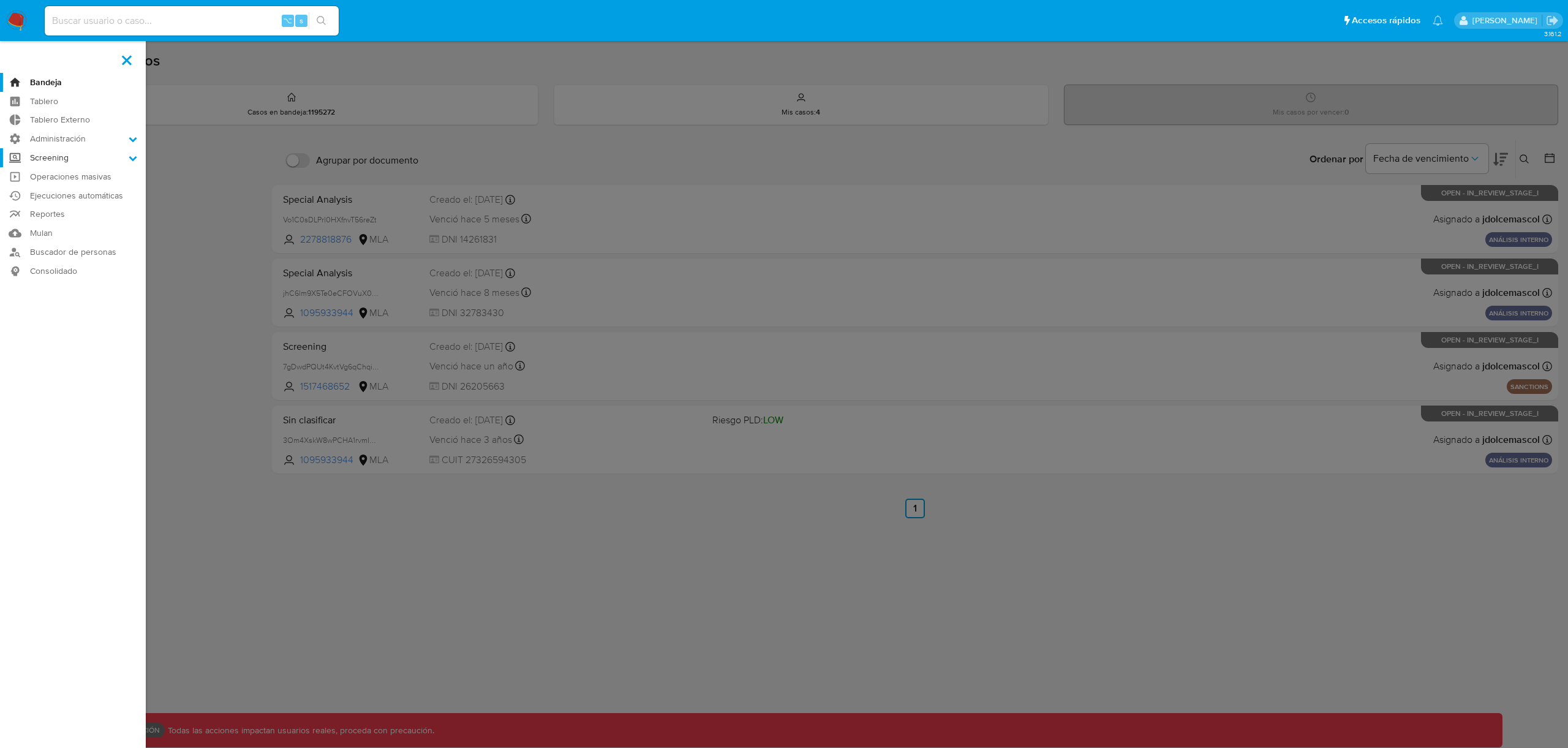
click at [0, 0] on input "Screening" at bounding box center [0, 0] width 0 height 0
click at [60, 226] on link "Watchlist" at bounding box center [73, 221] width 146 height 15
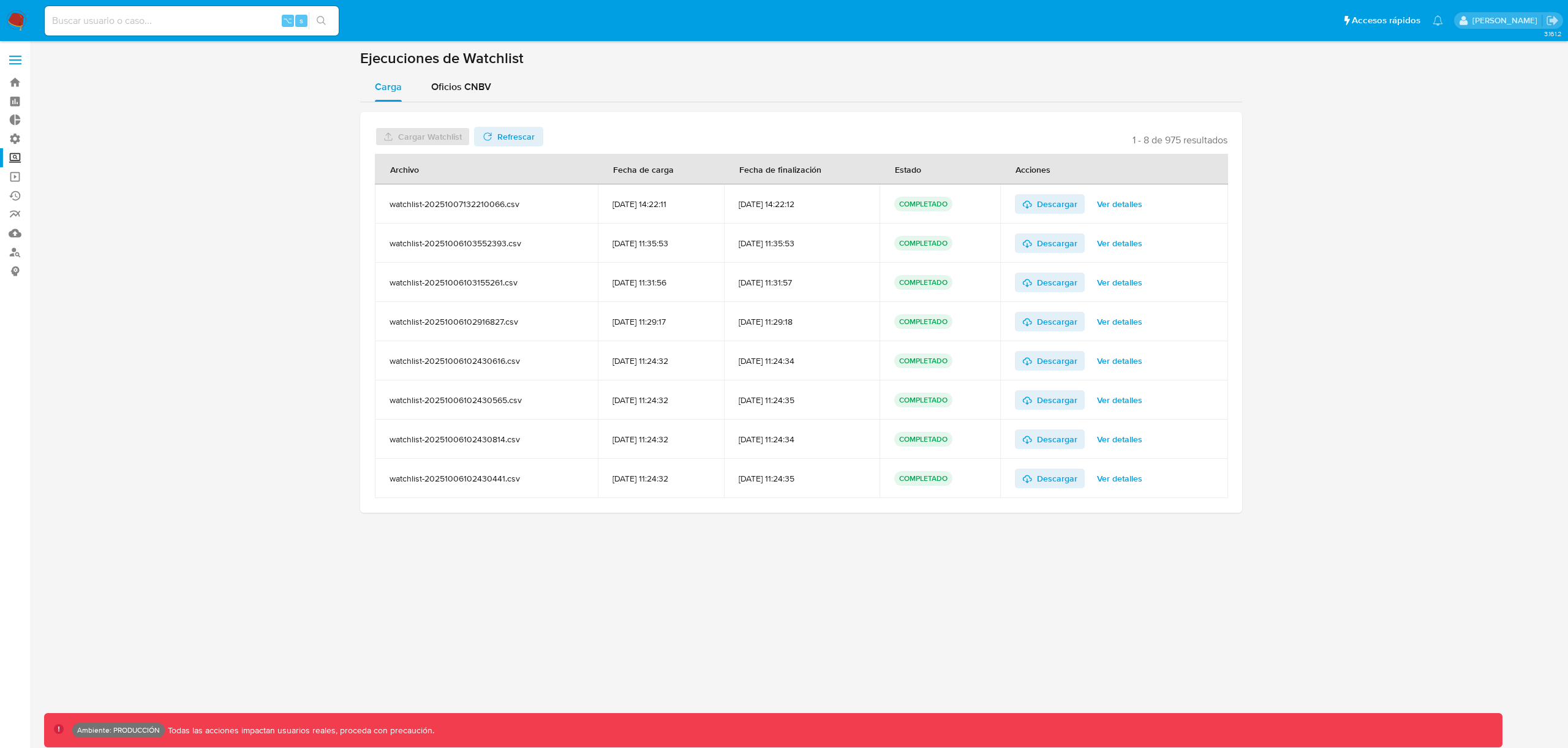
click at [1097, 201] on button "Ver detalles" at bounding box center [1120, 203] width 63 height 19
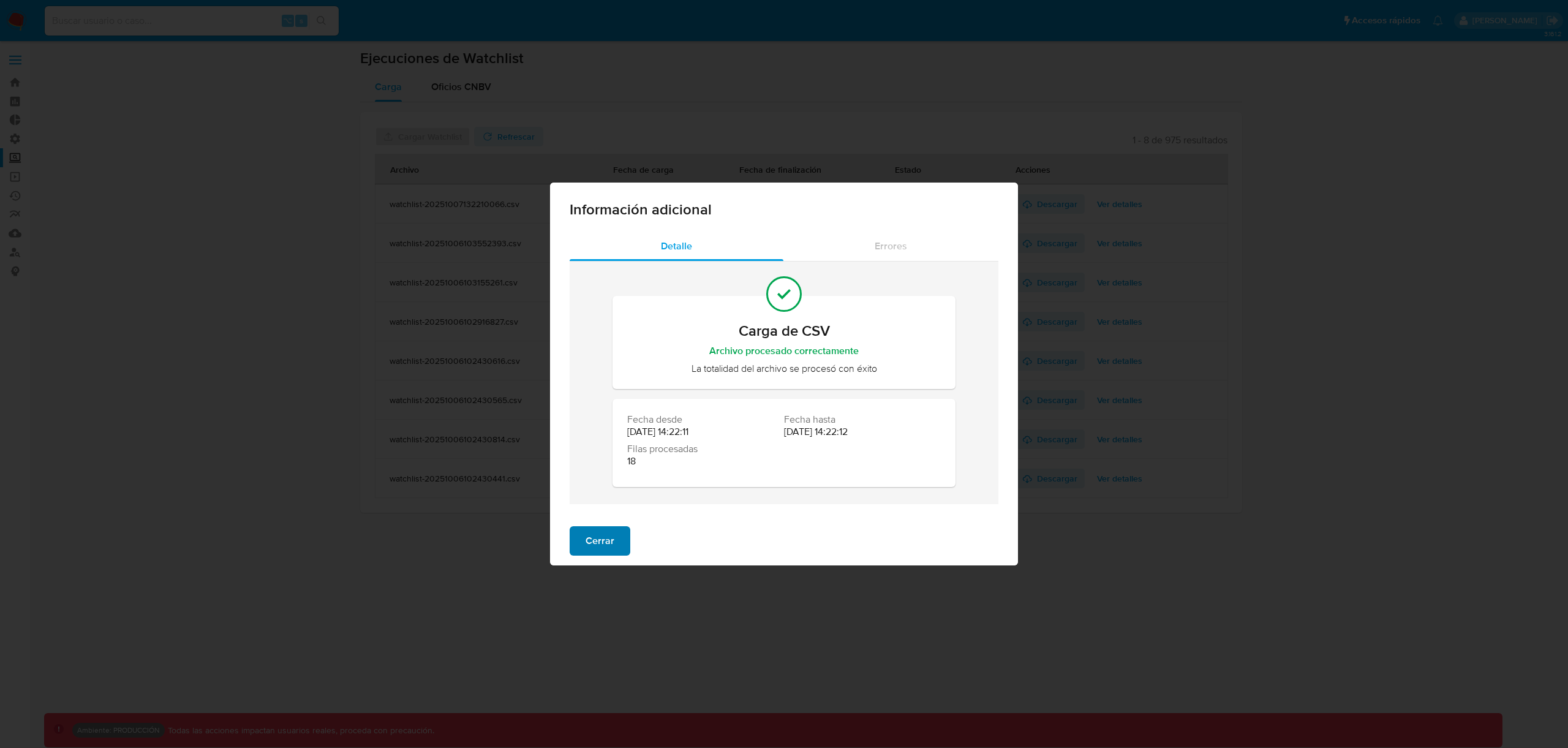
click at [596, 539] on span "Cerrar" at bounding box center [599, 541] width 29 height 27
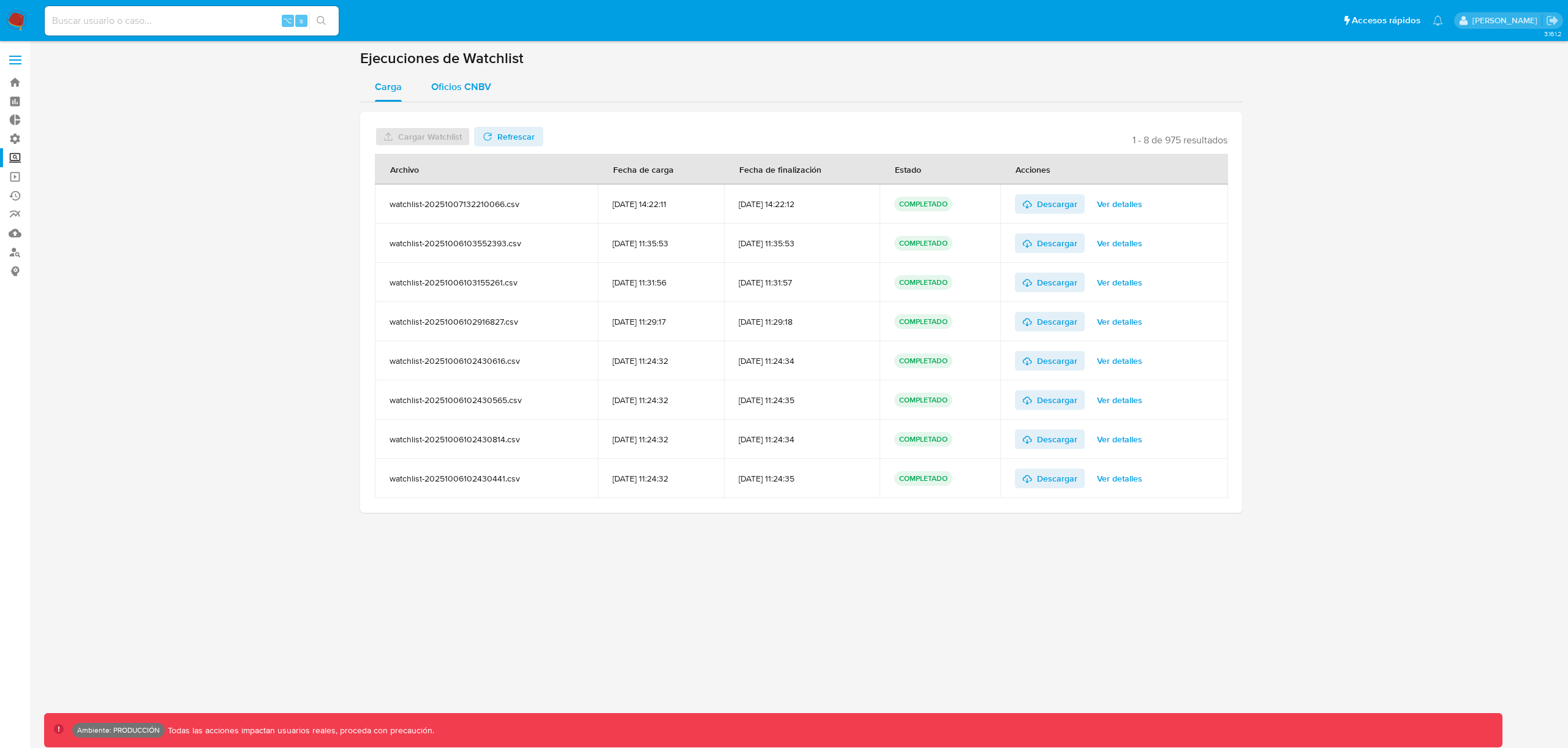
click at [494, 88] on button "Oficios CNBV" at bounding box center [461, 87] width 89 height 29
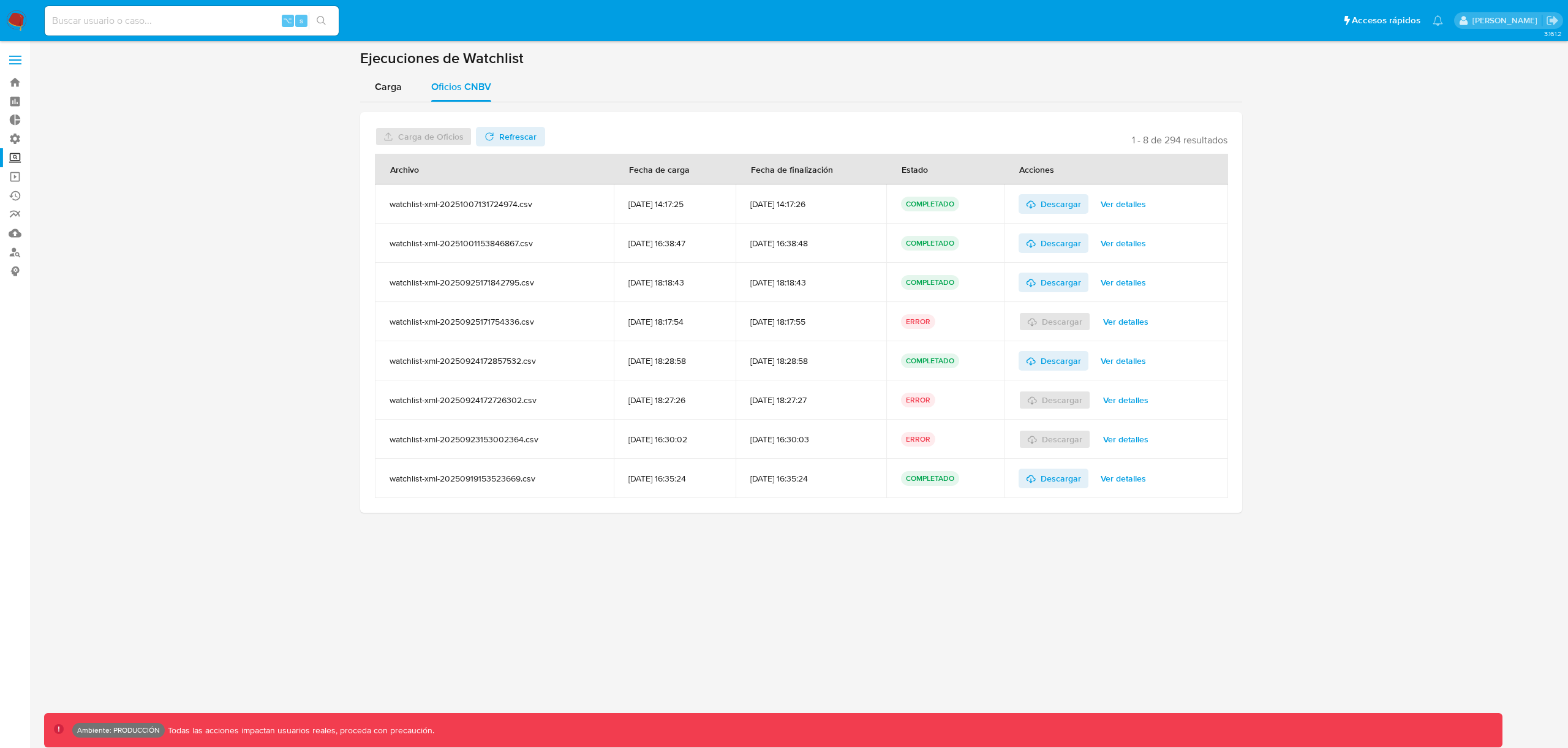
click at [13, 158] on label "Screening" at bounding box center [73, 157] width 146 height 19
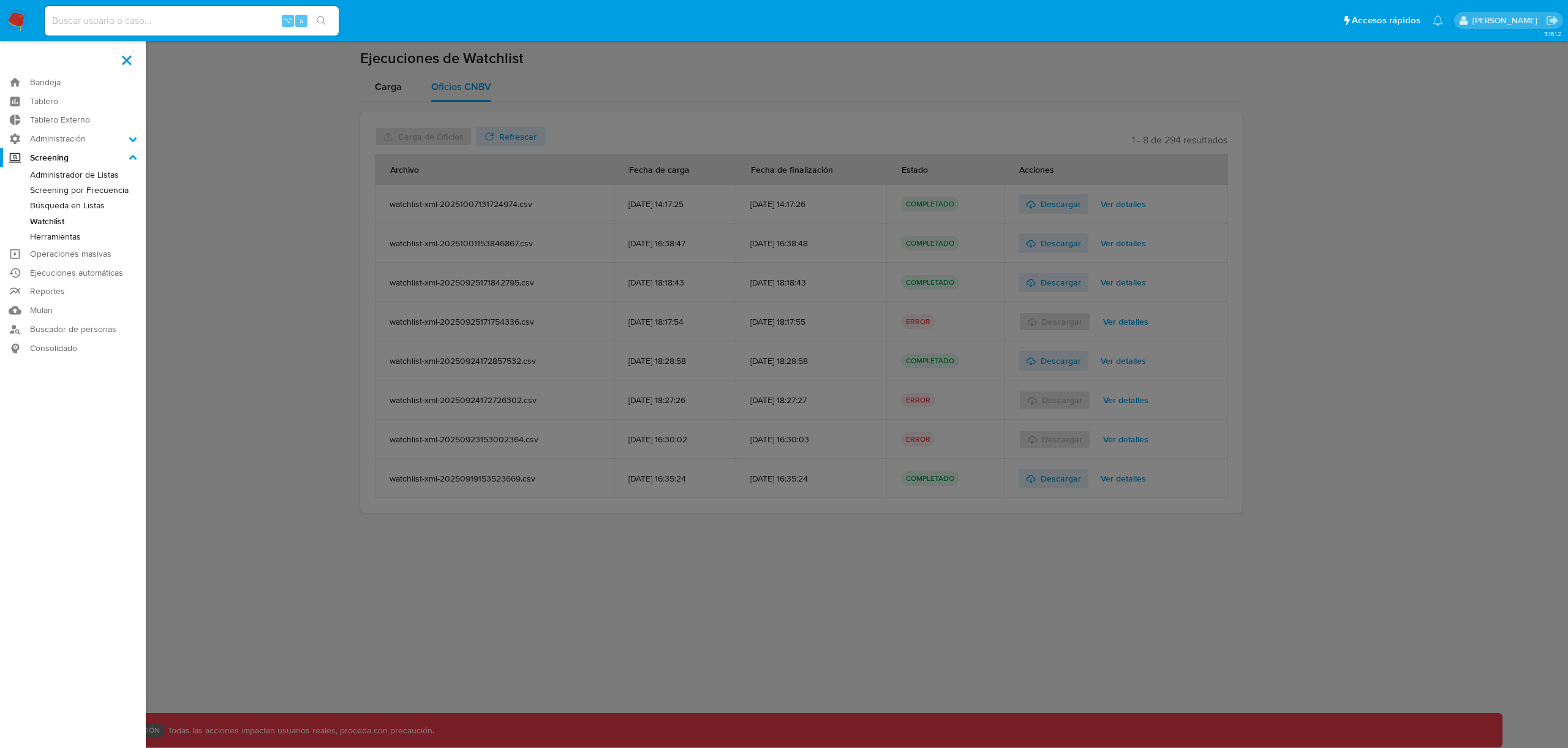
click at [0, 0] on input "Screening" at bounding box center [0, 0] width 0 height 0
click at [67, 176] on link "Administrador de Listas" at bounding box center [73, 175] width 146 height 15
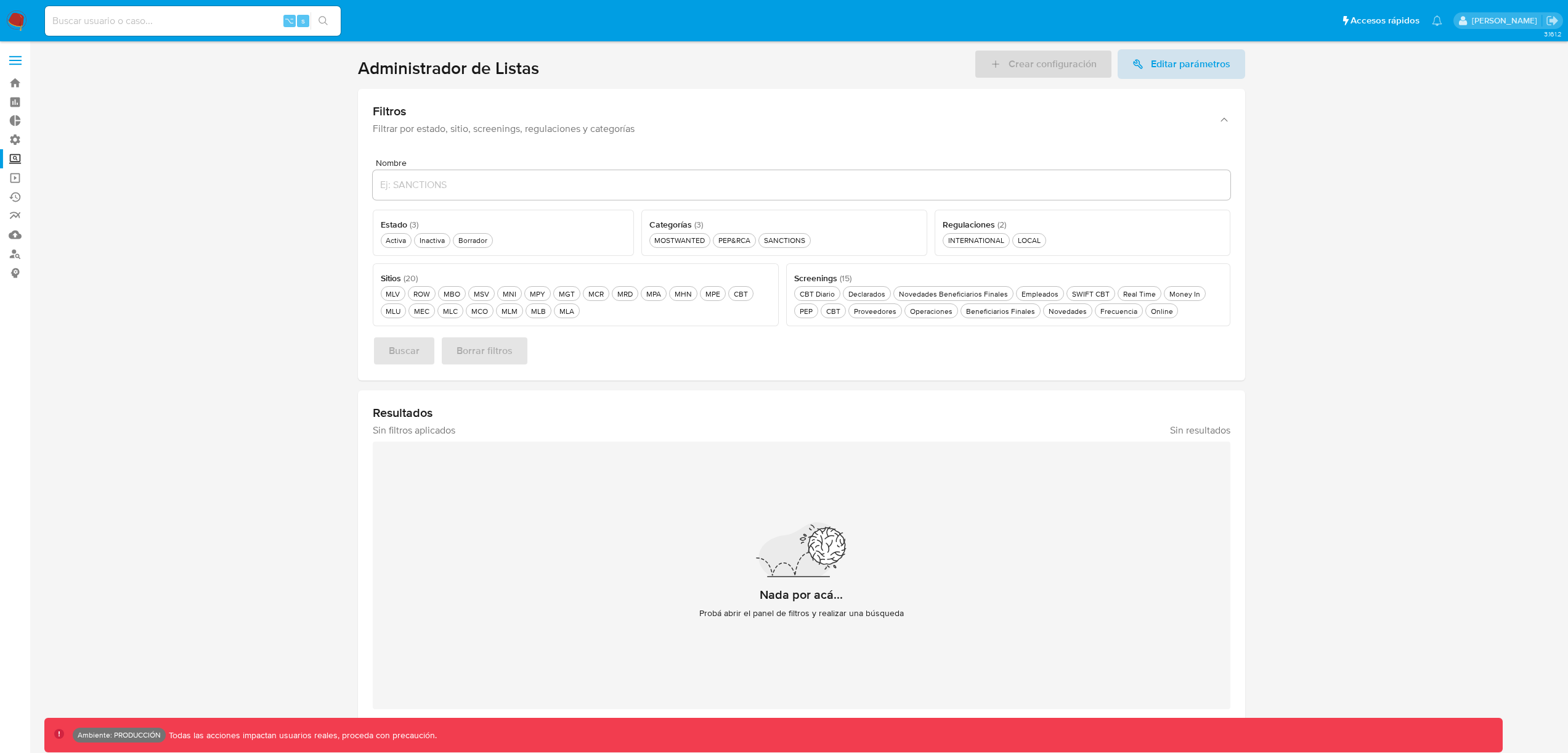
click at [1155, 66] on span "Editar parámetros" at bounding box center [1190, 64] width 80 height 30
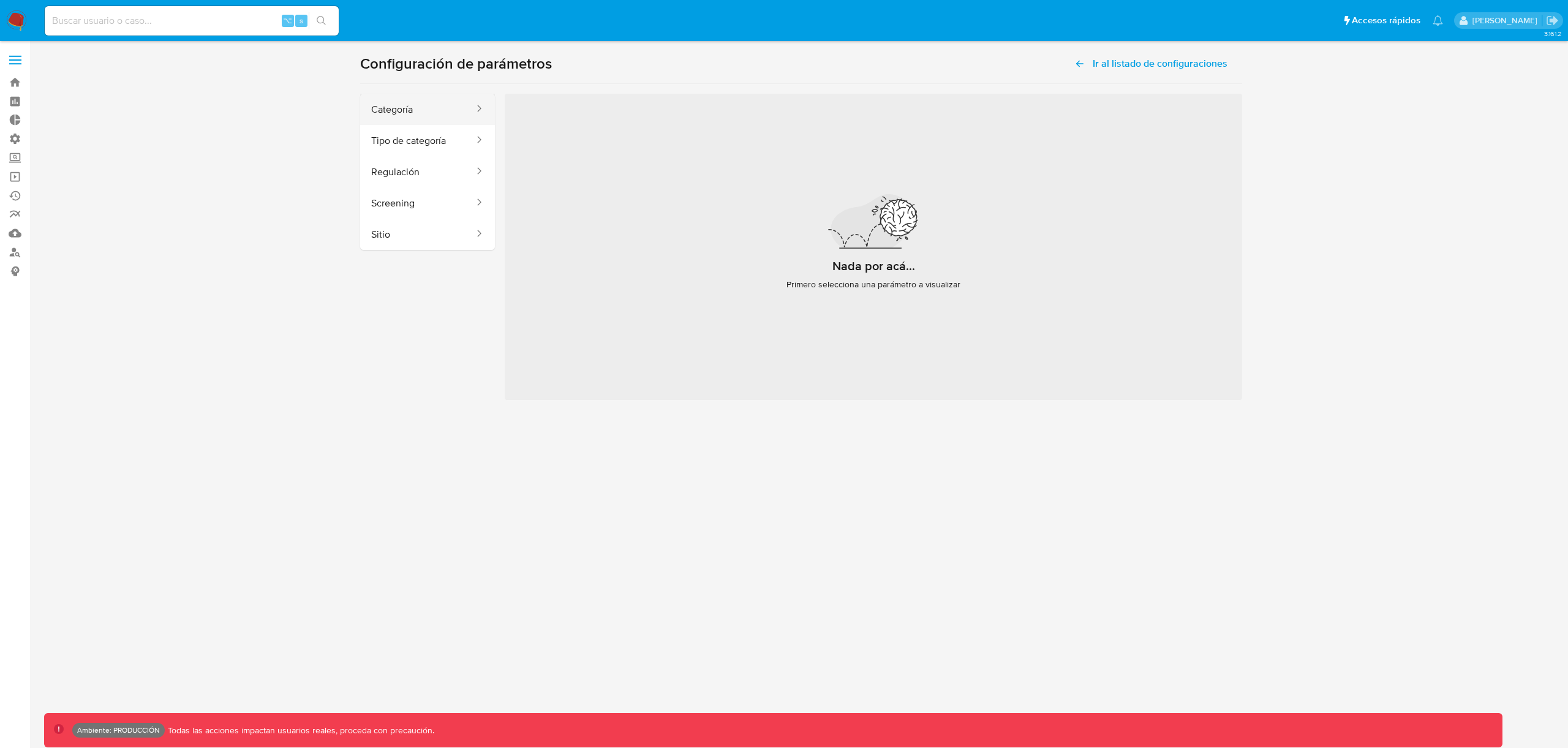
click at [425, 110] on button "Categoría" at bounding box center [418, 109] width 115 height 31
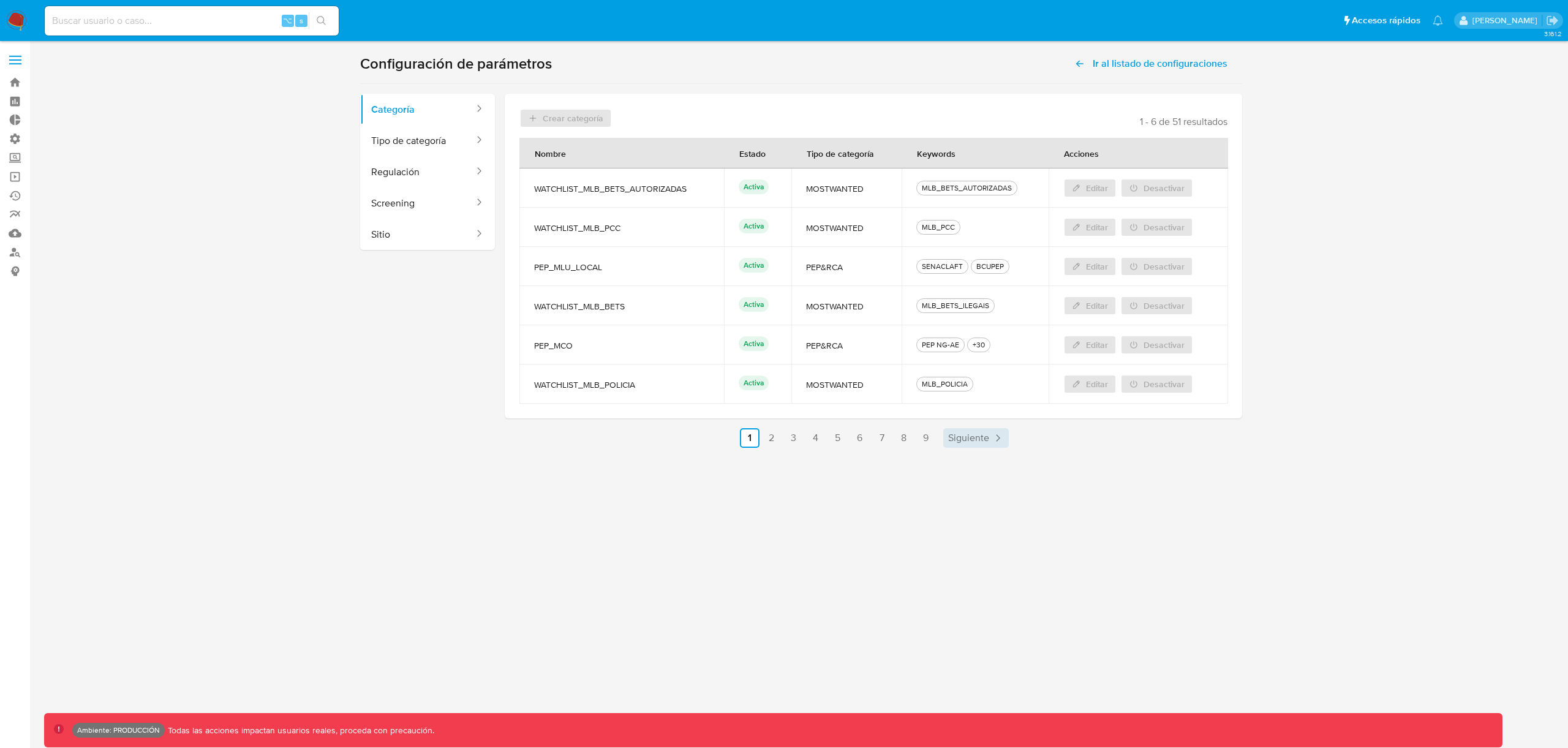
click at [984, 428] on link "Siguiente" at bounding box center [976, 438] width 65 height 19
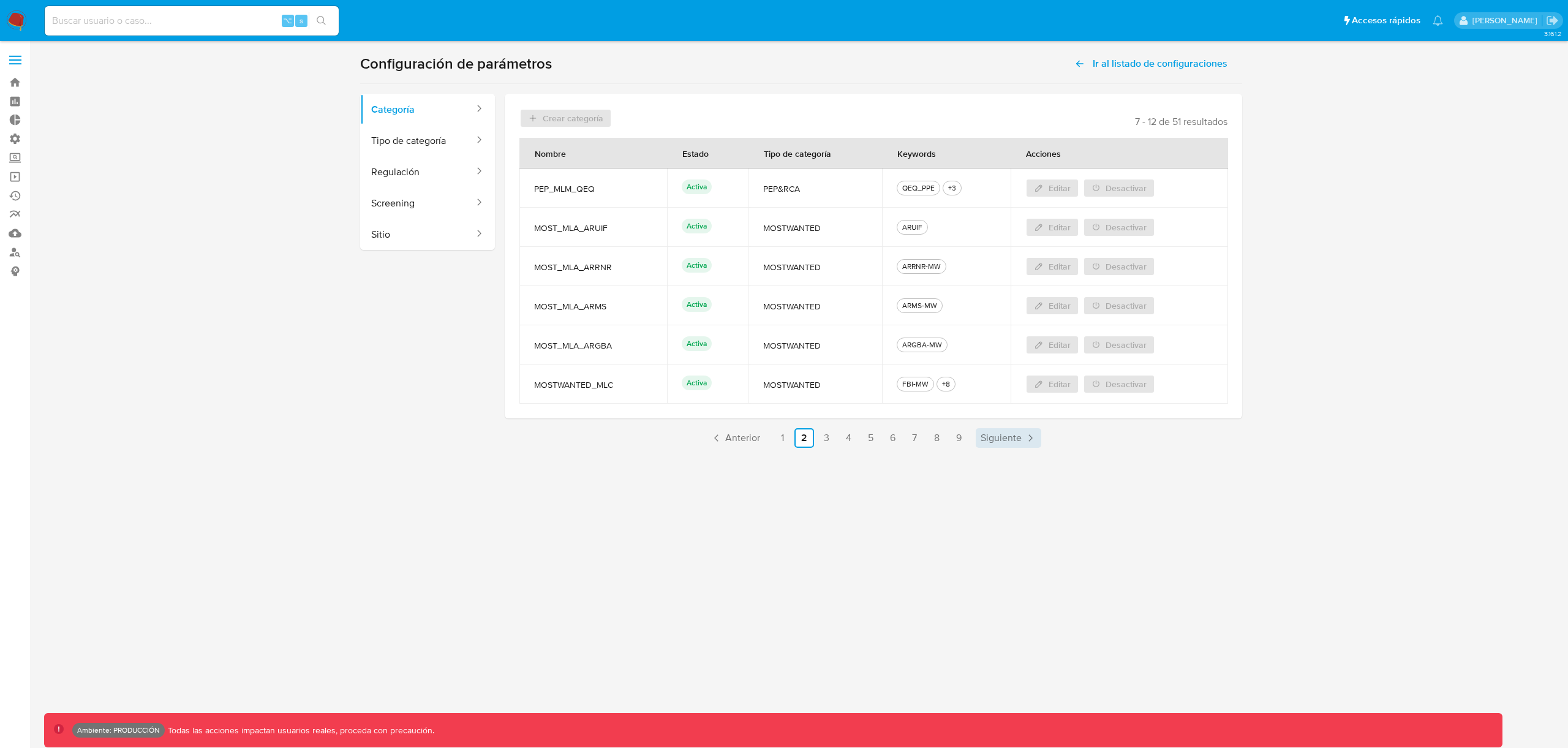
click at [987, 433] on span "Siguiente" at bounding box center [1001, 438] width 41 height 10
click at [998, 436] on span "Siguiente" at bounding box center [1001, 438] width 41 height 10
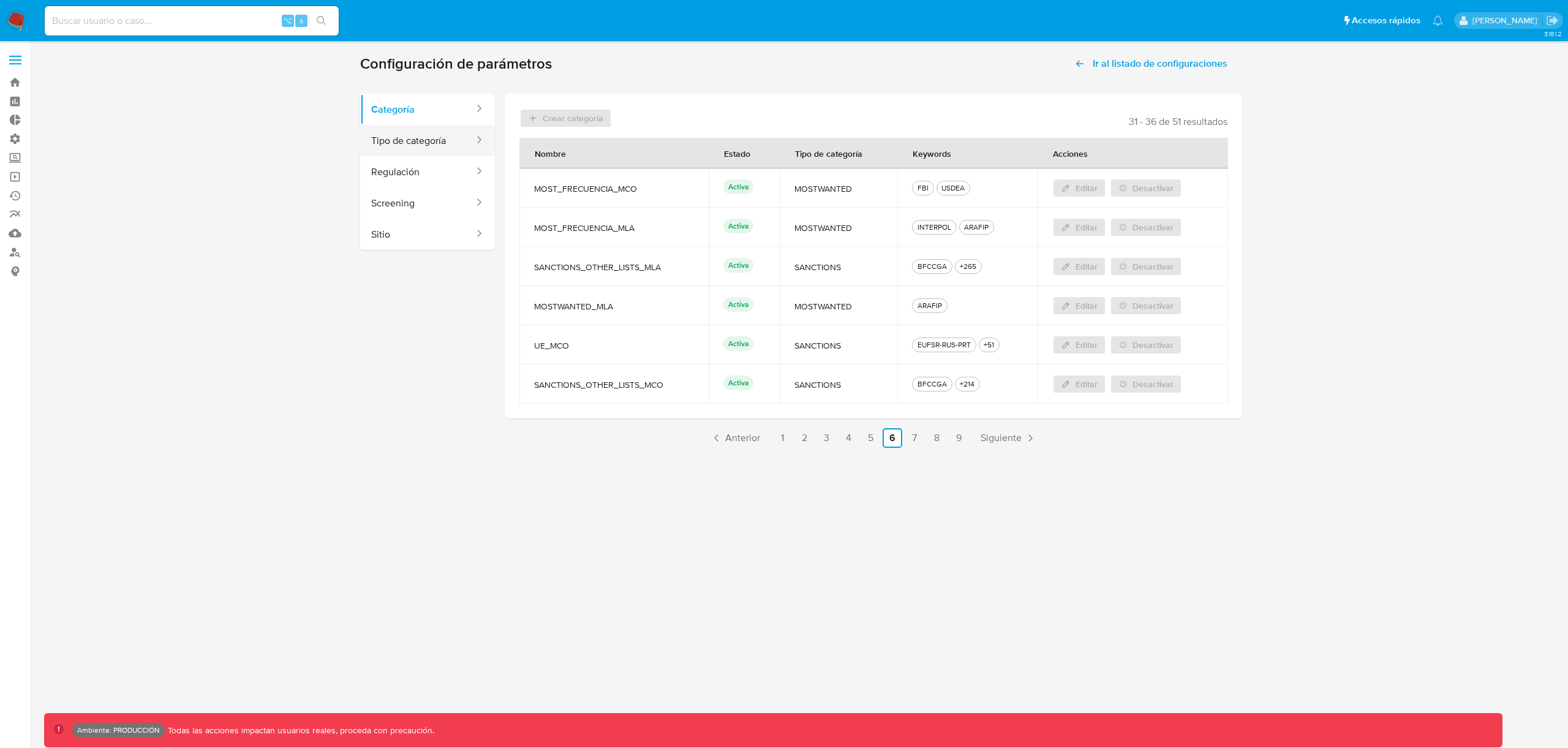
click at [446, 151] on button "Tipo de categoría" at bounding box center [418, 141] width 115 height 31
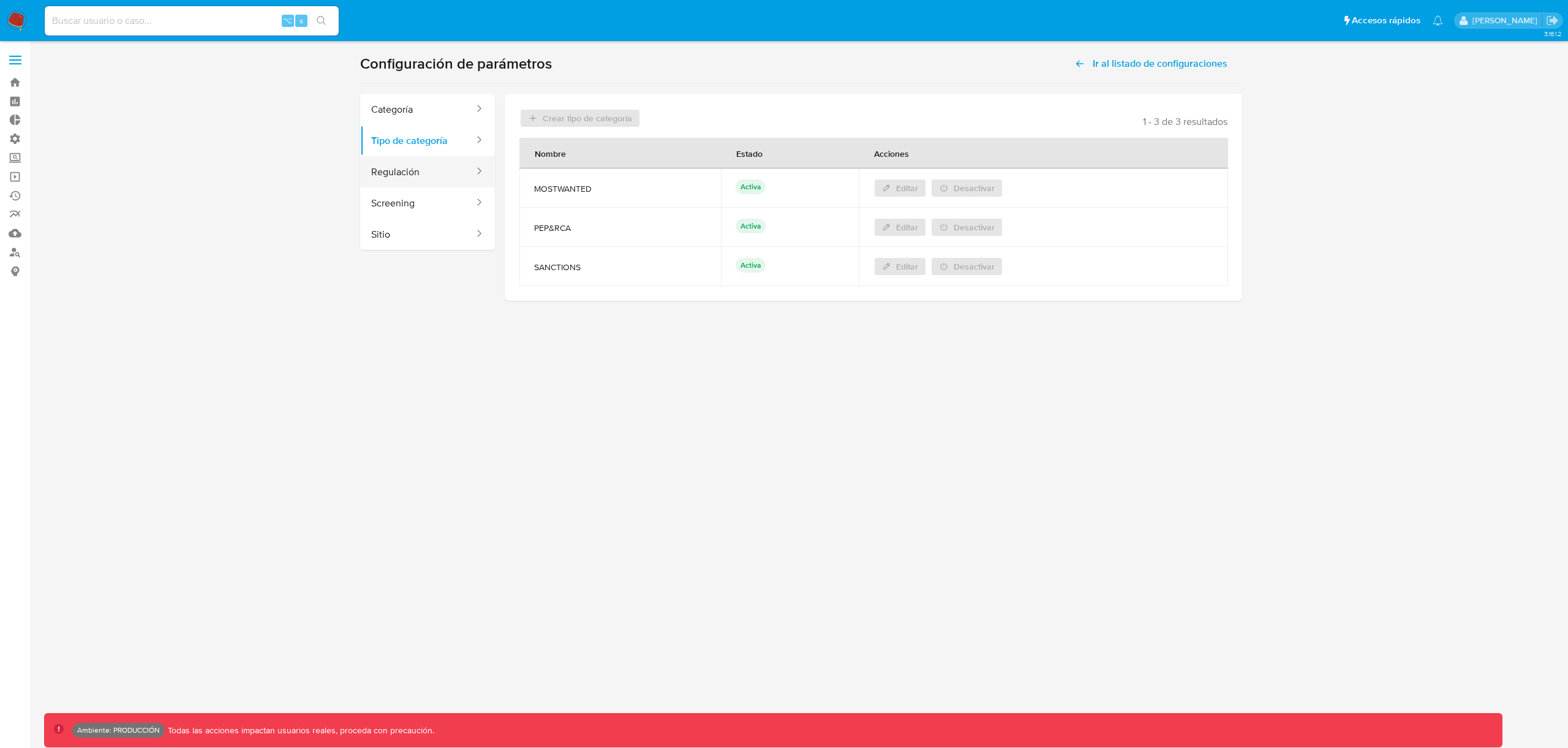
click at [444, 167] on button "Regulación" at bounding box center [418, 171] width 115 height 31
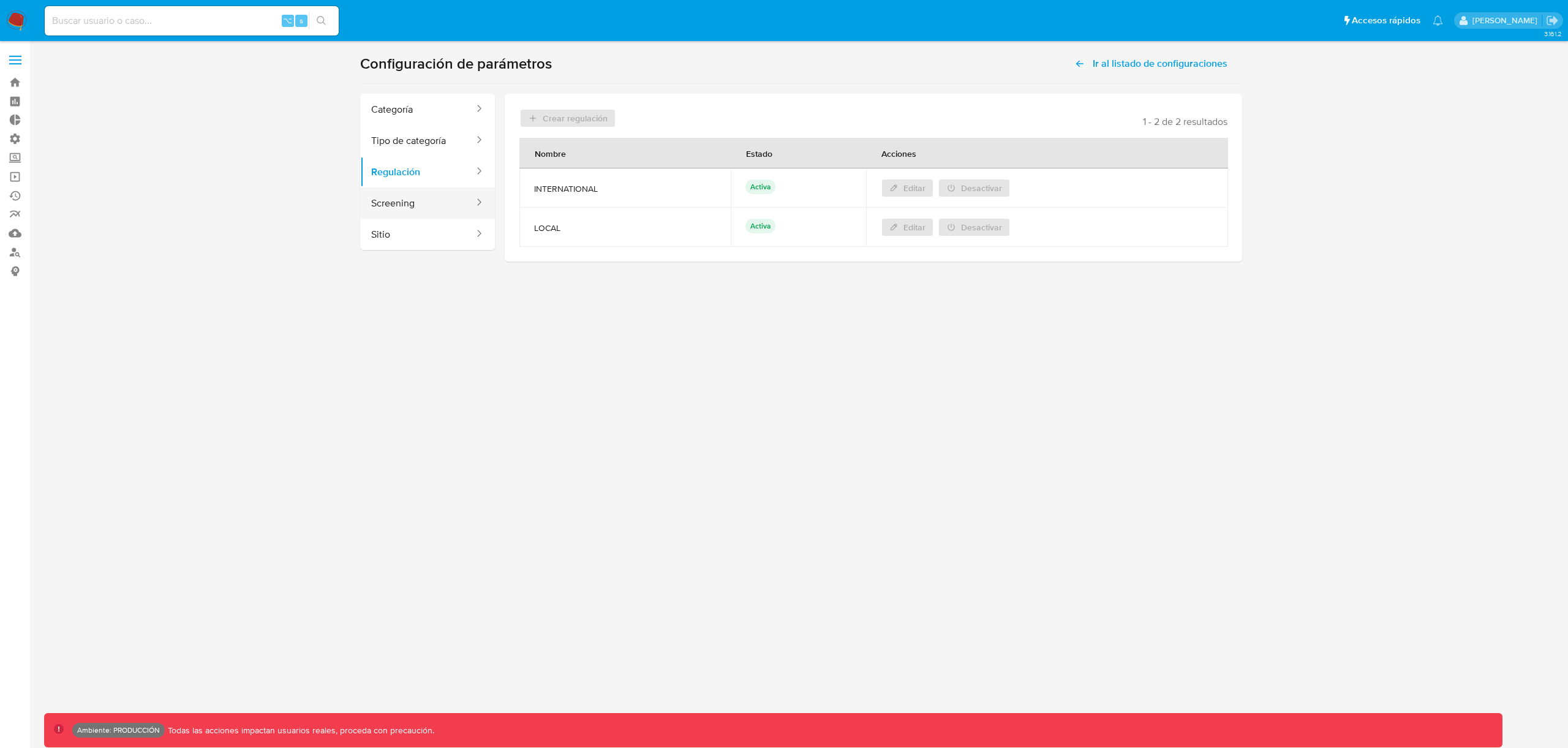
click at [446, 188] on button "Screening" at bounding box center [418, 202] width 115 height 31
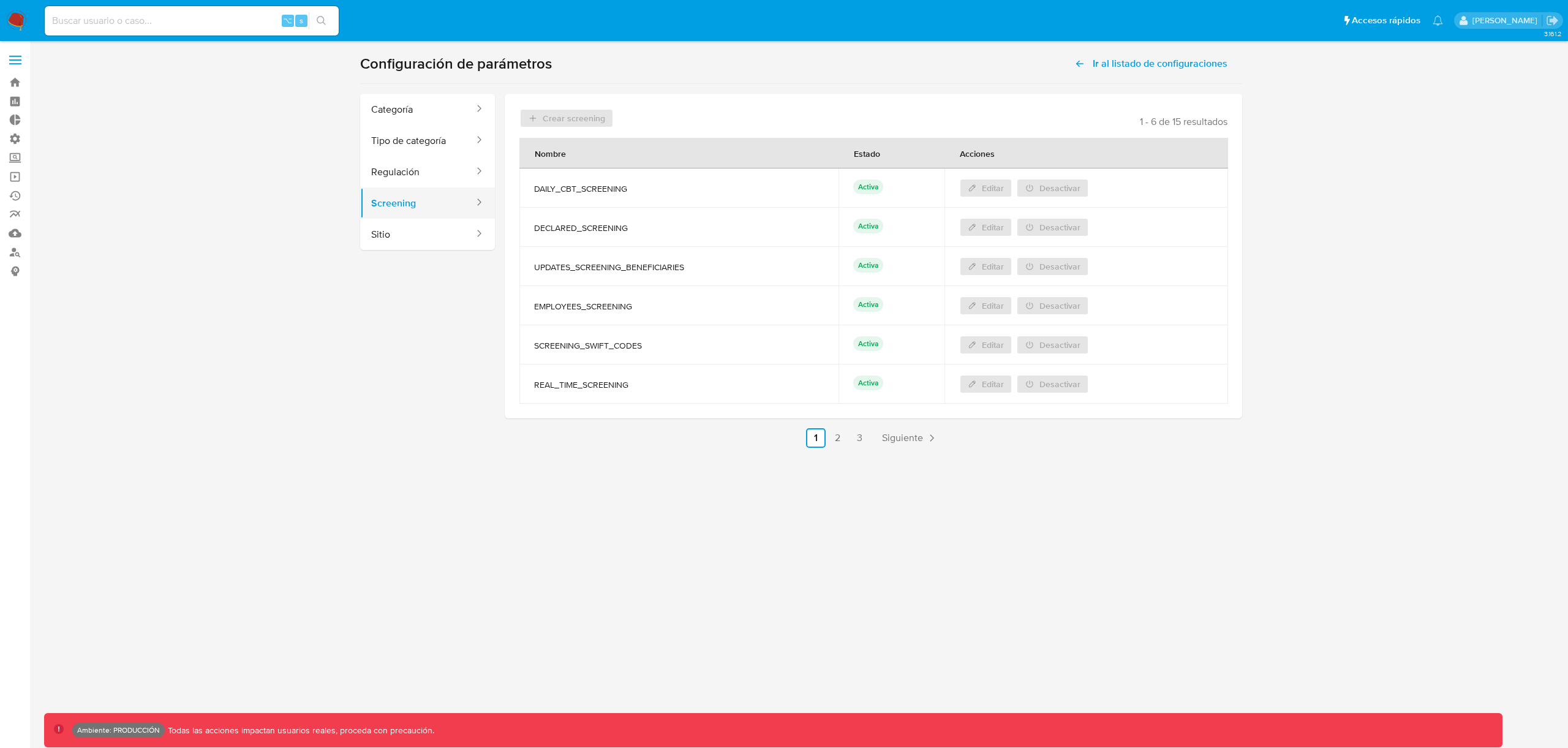
click at [448, 207] on button "Screening" at bounding box center [418, 202] width 115 height 31
click at [450, 216] on button "Screening" at bounding box center [418, 202] width 115 height 31
click at [451, 231] on button "Sitio" at bounding box center [418, 234] width 115 height 31
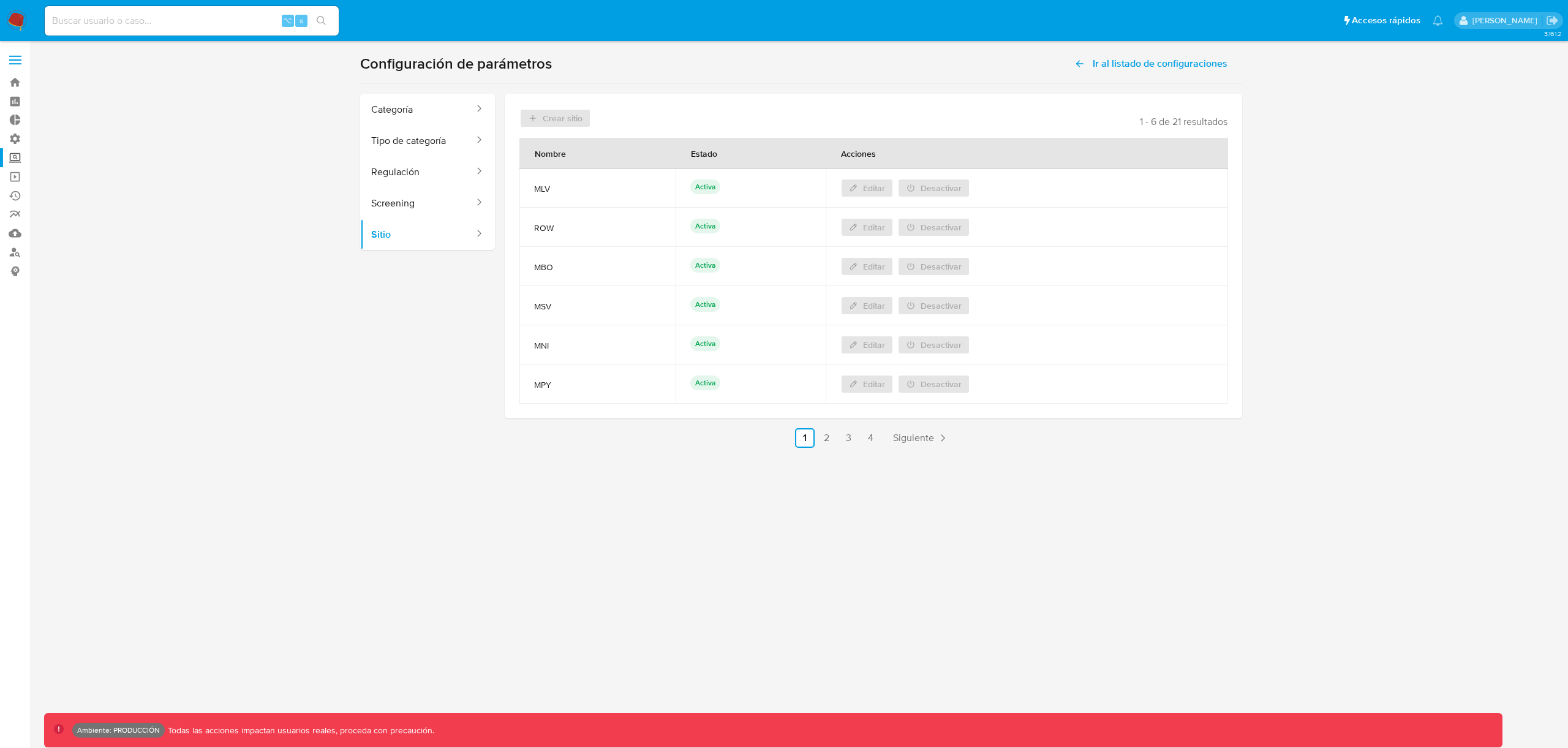
click at [21, 159] on label "Screening" at bounding box center [73, 157] width 146 height 19
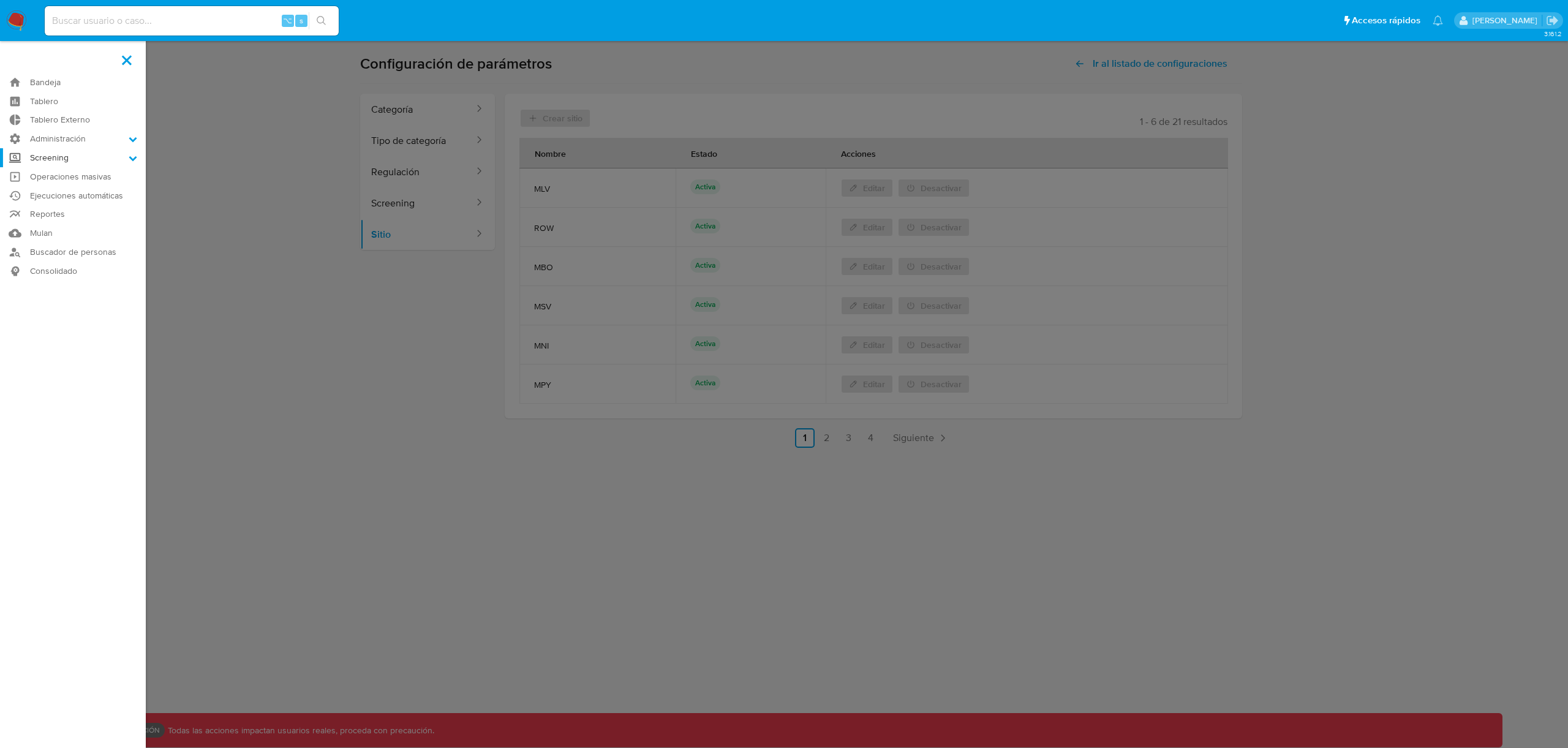
click at [0, 0] on input "Screening" at bounding box center [0, 0] width 0 height 0
click at [48, 178] on link "Administrador de Listas" at bounding box center [73, 175] width 146 height 15
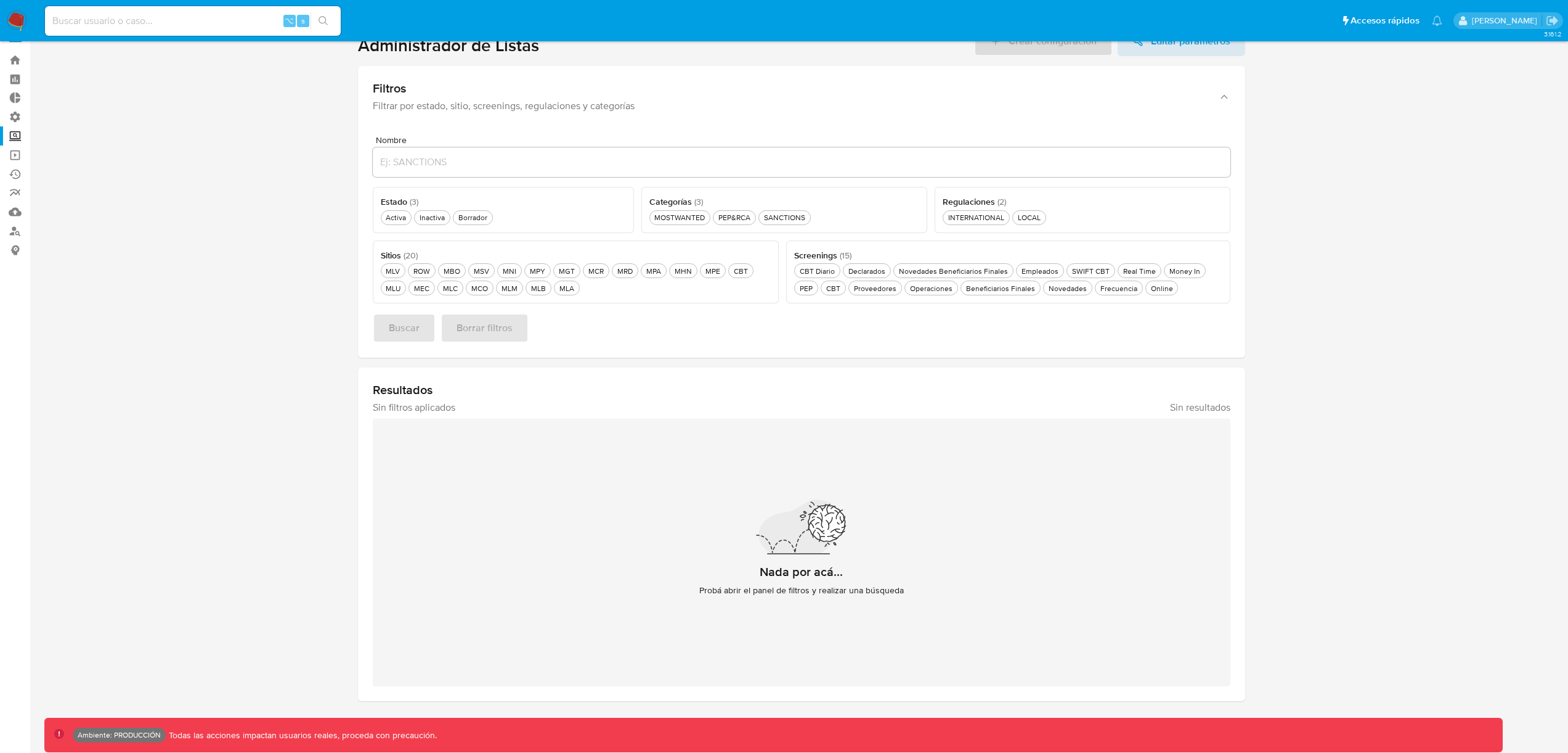
scroll to position [23, 0]
drag, startPoint x: 409, startPoint y: 219, endPoint x: 409, endPoint y: 245, distance: 26.0
click at [409, 219] on button "Activa Activa" at bounding box center [396, 217] width 31 height 15
click at [412, 320] on span "Buscar" at bounding box center [404, 327] width 31 height 27
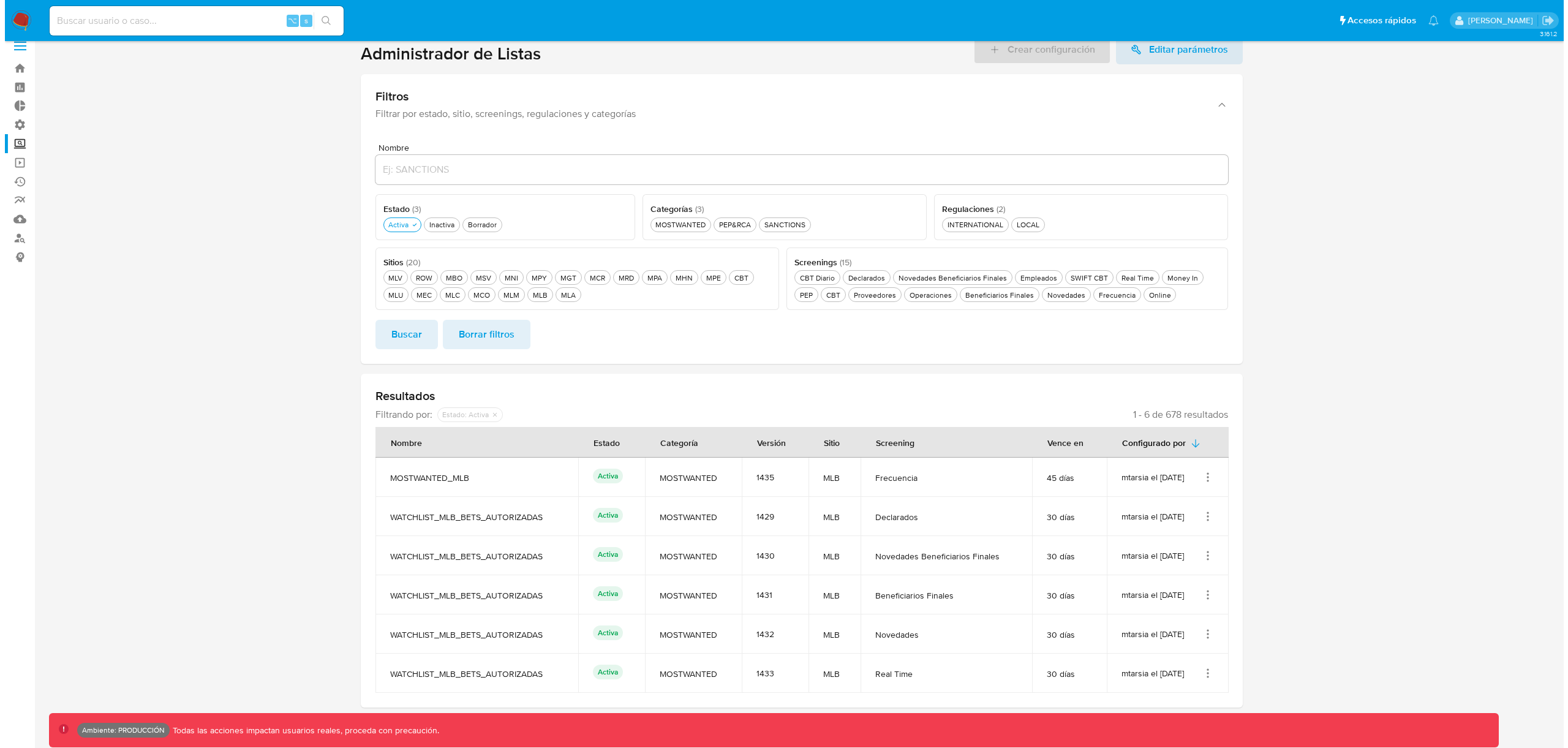
scroll to position [0, 0]
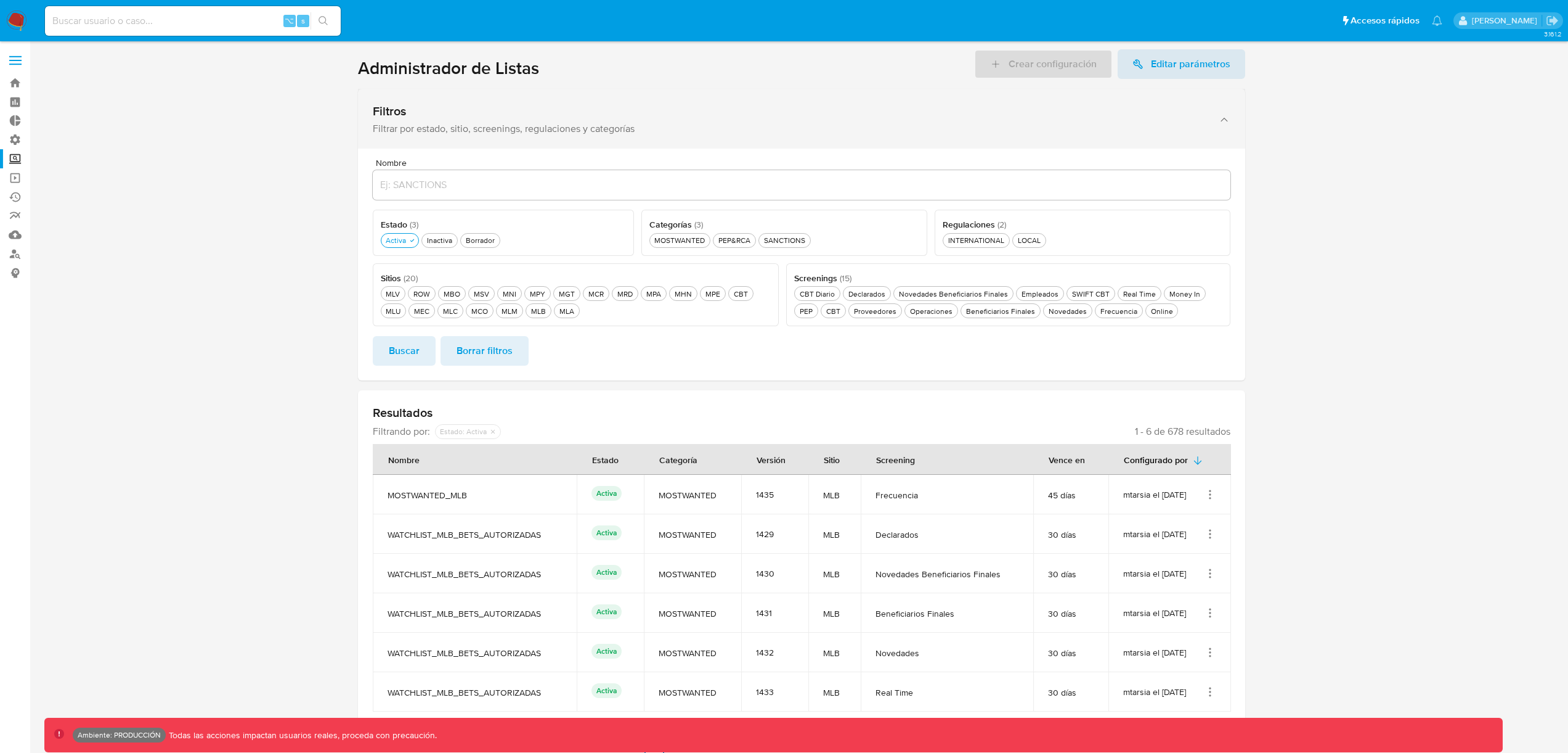
click at [1159, 129] on div "Filtrar por estado, sitio, screenings, regulaciones y categorías" at bounding box center [789, 129] width 833 height 12
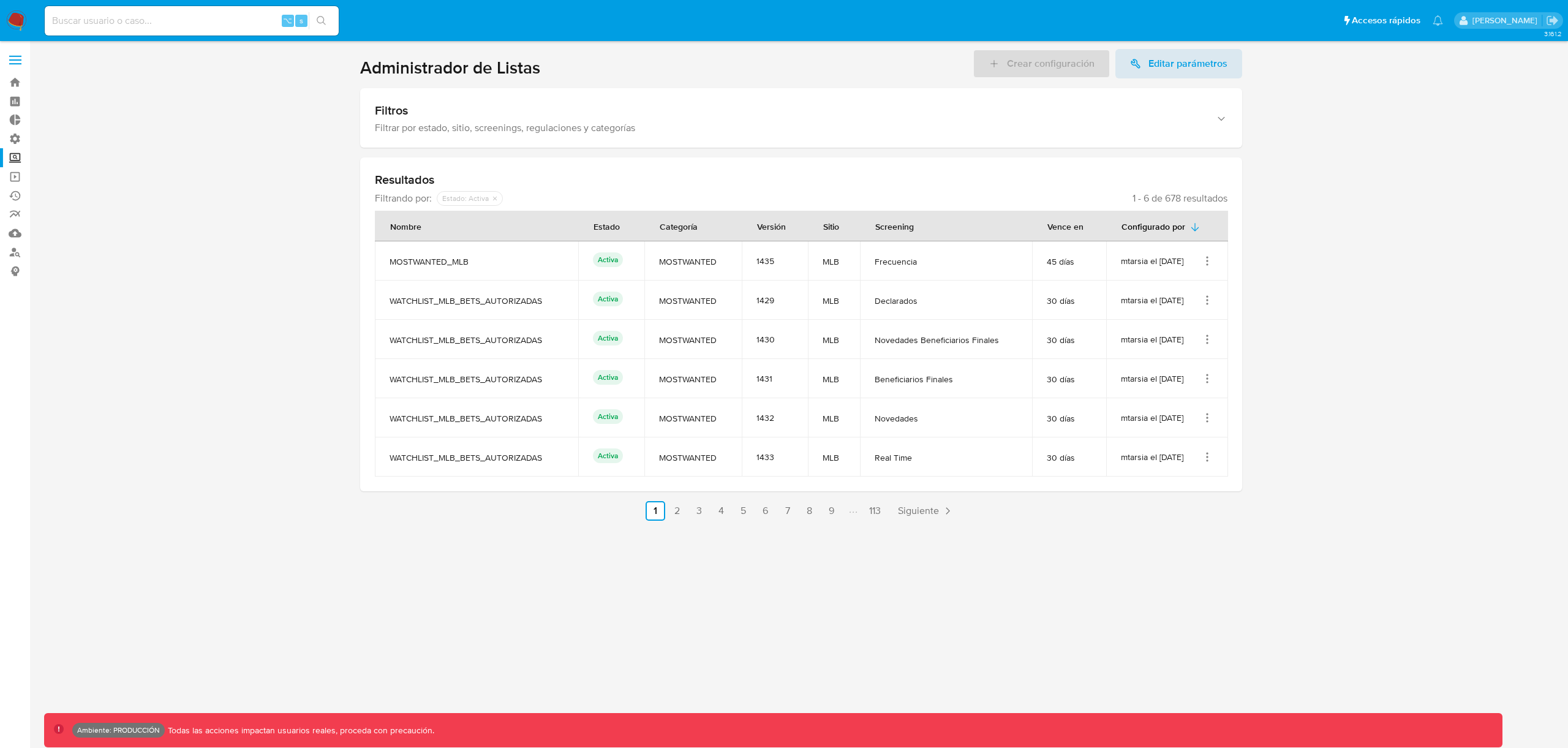
click at [16, 159] on label "Screening" at bounding box center [73, 157] width 146 height 19
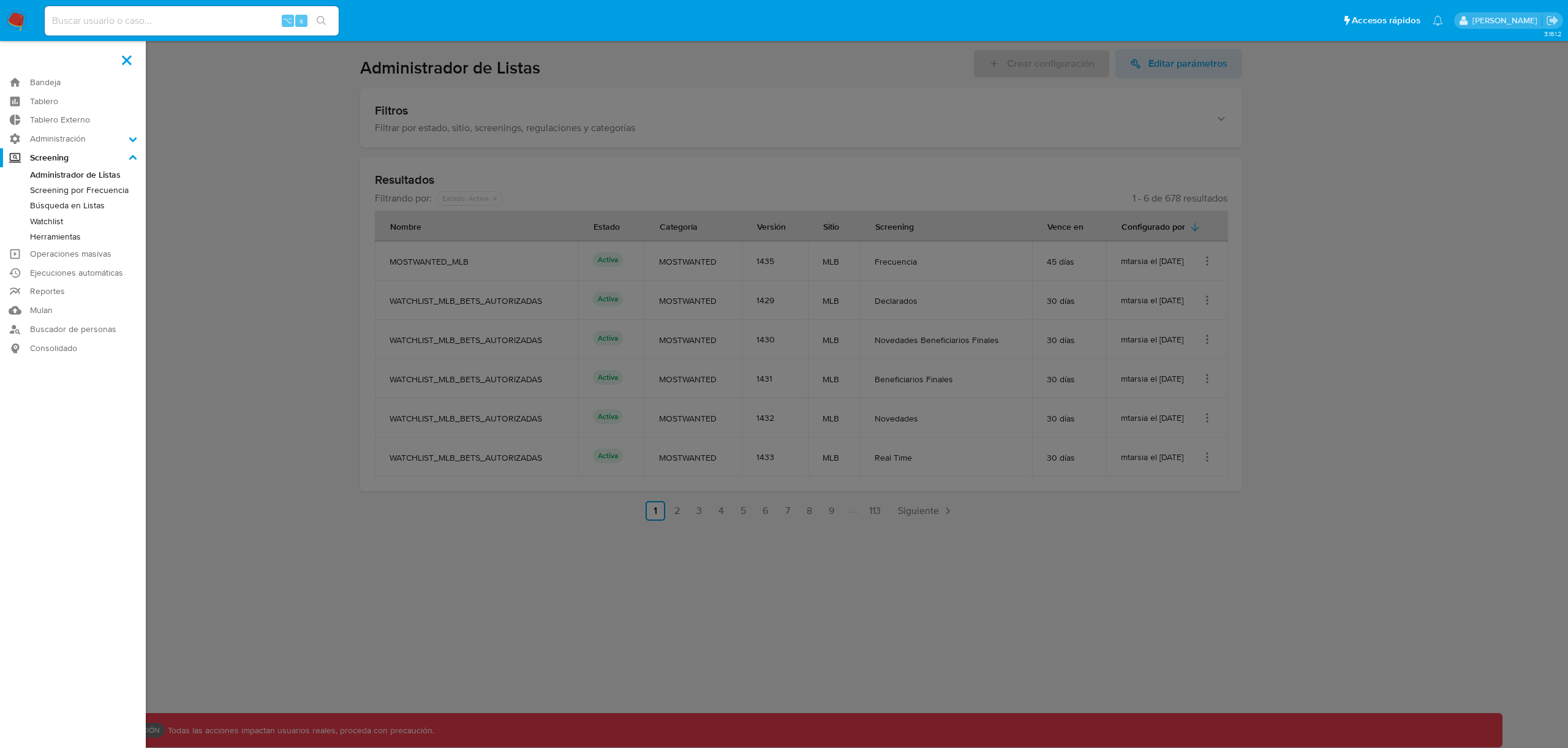
click at [0, 0] on input "Screening" at bounding box center [0, 0] width 0 height 0
click at [62, 222] on link "Watchlist" at bounding box center [73, 221] width 146 height 15
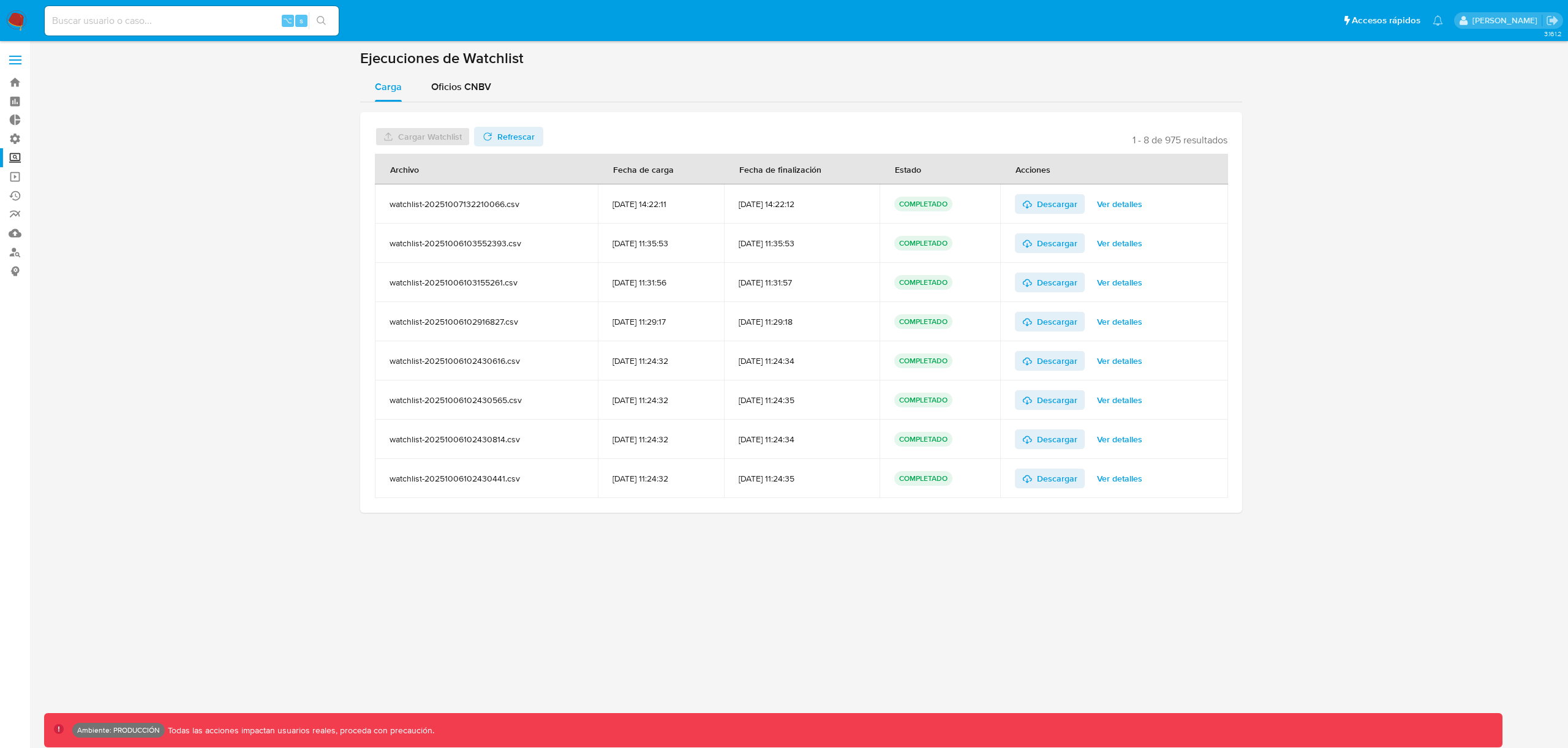
click at [524, 119] on div "Cargar Watchlist No tiene permisos para realizar esta acción Refrescar 1 - 8 de…" at bounding box center [801, 312] width 882 height 400
click at [528, 133] on span "Refrescar" at bounding box center [516, 136] width 37 height 19
